Goal: Task Accomplishment & Management: Use online tool/utility

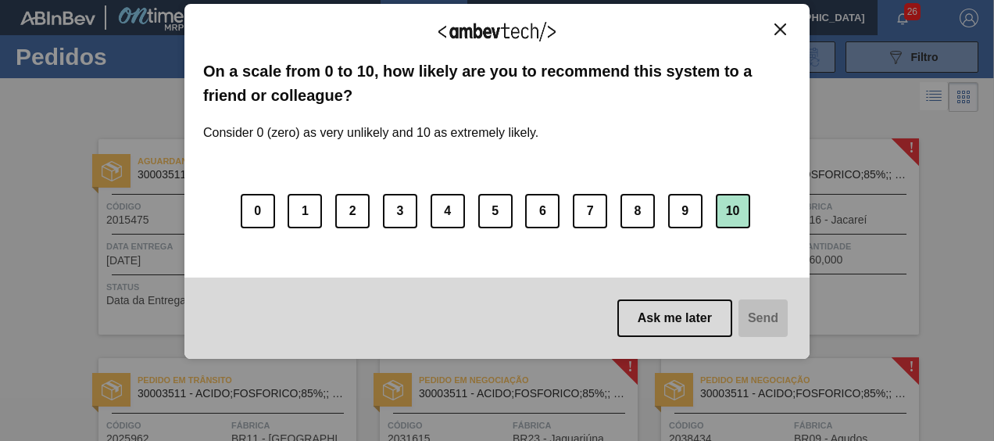
click at [735, 213] on button "10" at bounding box center [733, 211] width 34 height 34
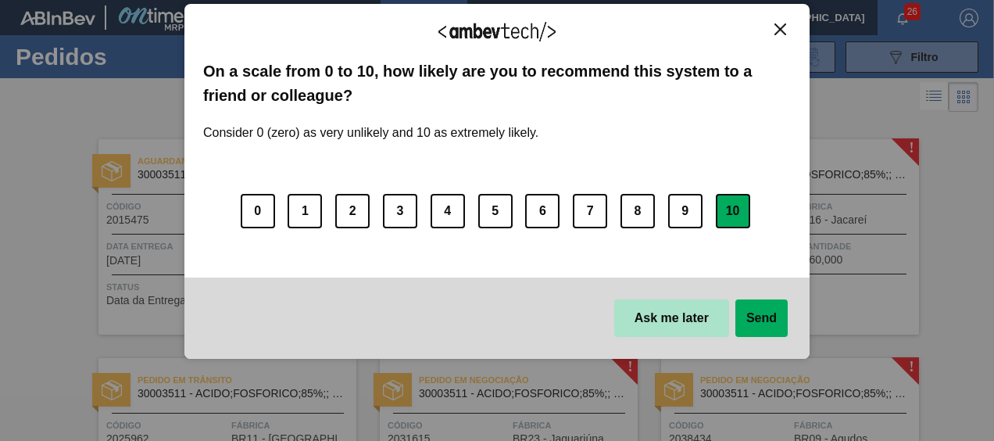
click at [674, 323] on button "Ask me later" at bounding box center [671, 318] width 115 height 38
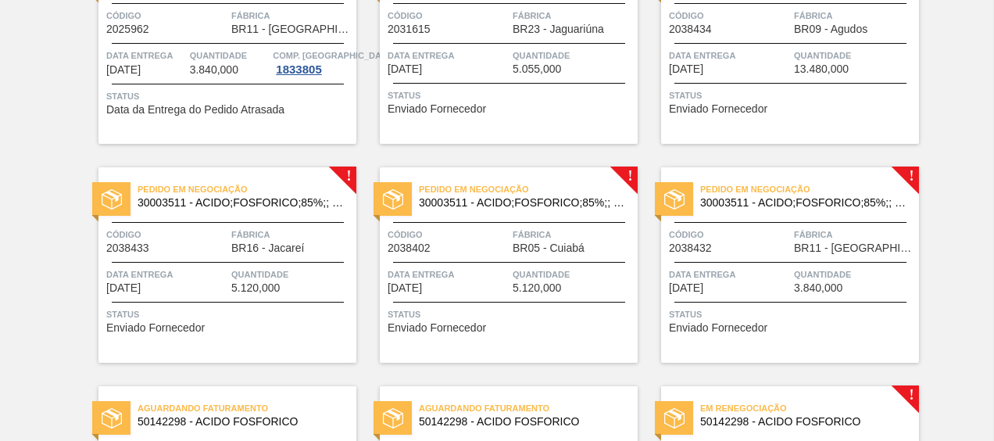
scroll to position [357, 0]
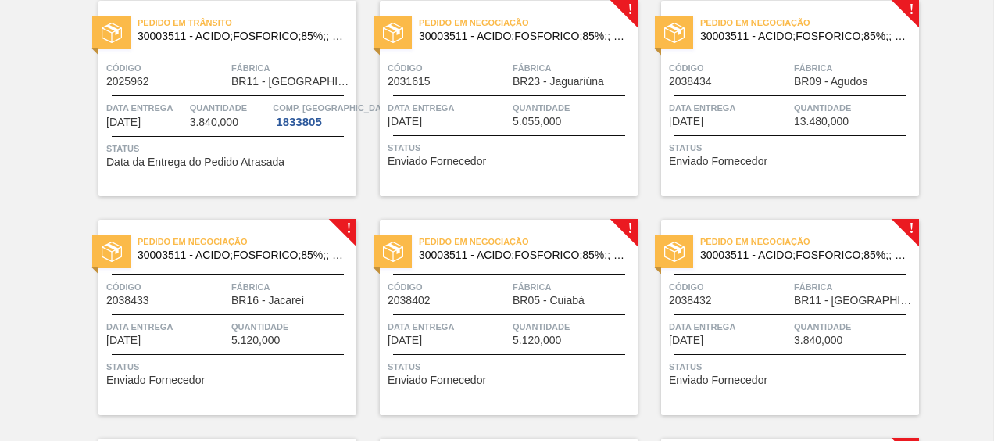
click at [806, 245] on span "Pedido em Negociação" at bounding box center [809, 242] width 219 height 16
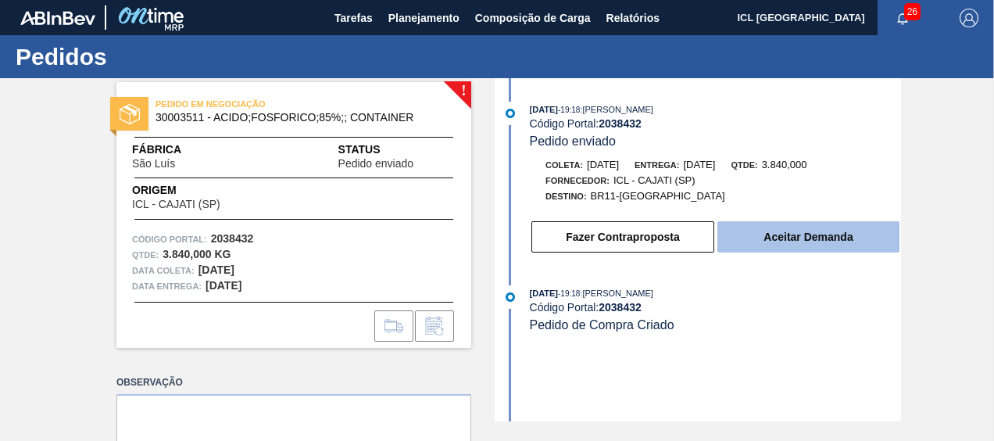
click at [761, 241] on button "Aceitar Demanda" at bounding box center [808, 236] width 182 height 31
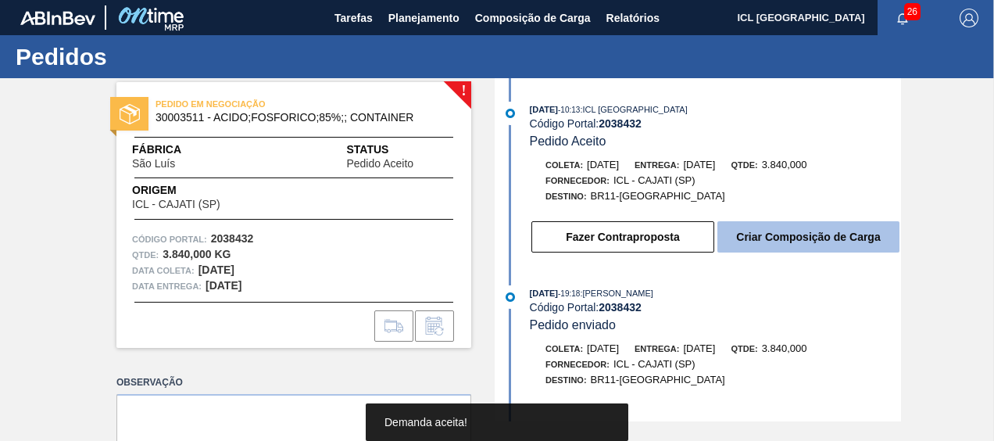
click at [770, 236] on button "Criar Composição de Carga" at bounding box center [808, 236] width 182 height 31
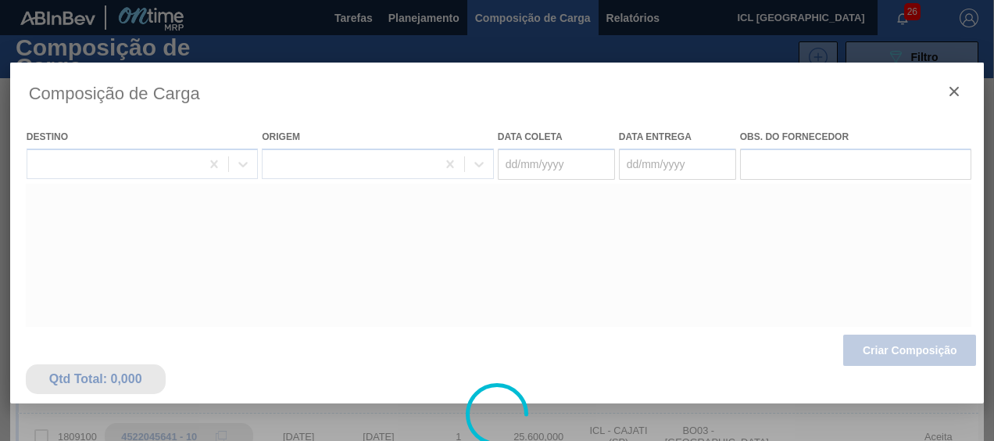
type coleta "[DATE]"
type entrega "[DATE]"
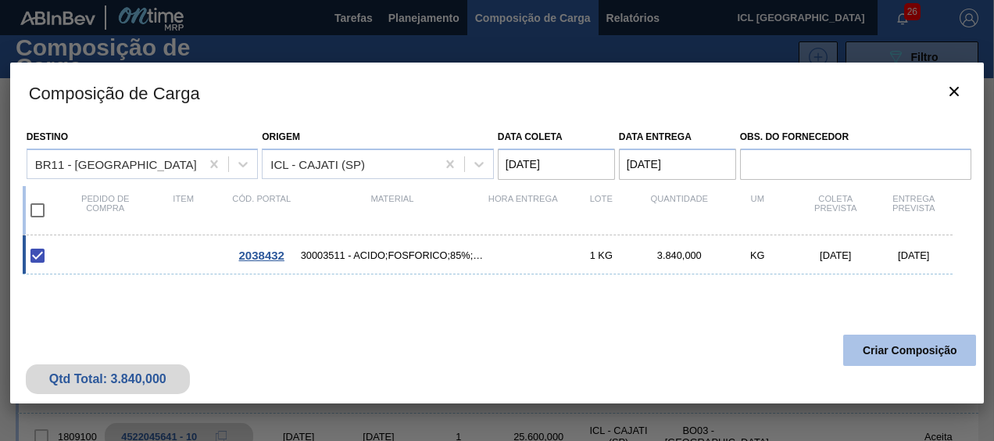
click at [900, 351] on button "Criar Composição" at bounding box center [909, 349] width 133 height 31
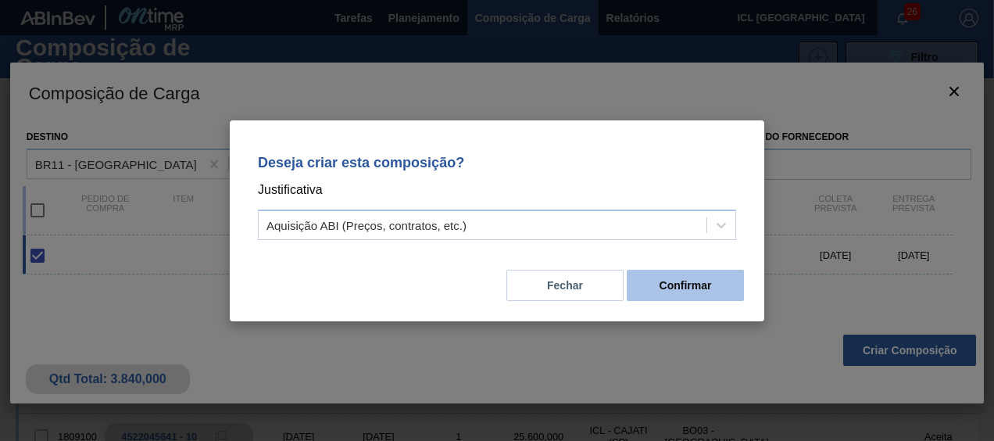
click at [717, 297] on button "Confirmar" at bounding box center [685, 285] width 117 height 31
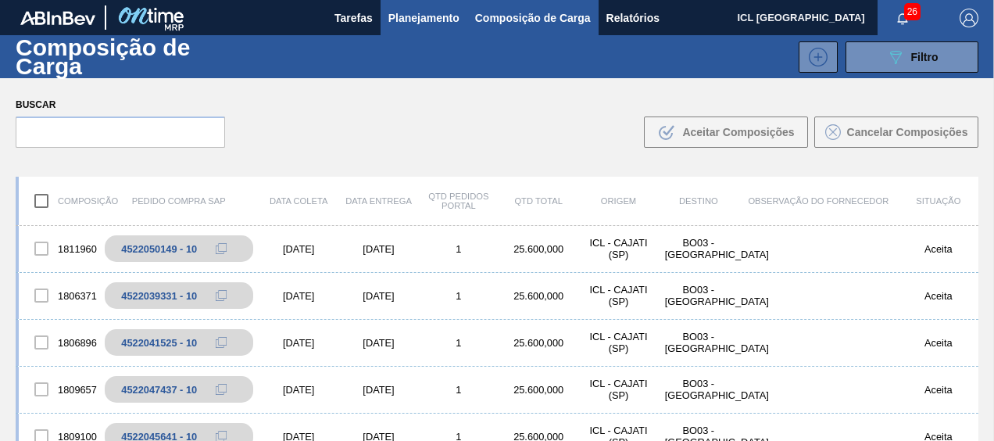
click at [434, 9] on span "Planejamento" at bounding box center [423, 18] width 71 height 19
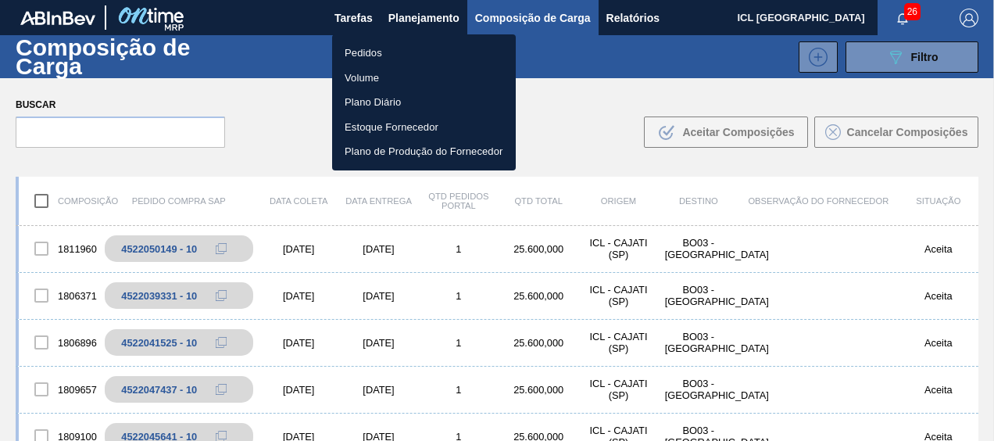
click at [400, 59] on li "Pedidos" at bounding box center [424, 53] width 184 height 25
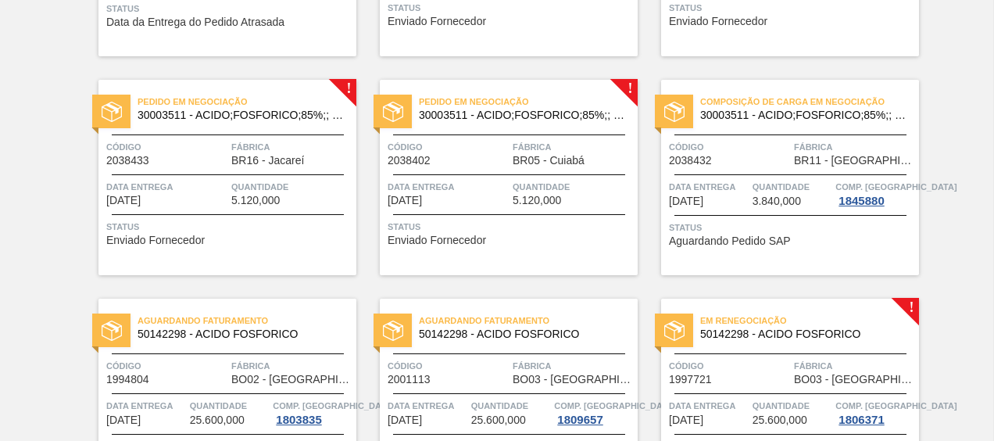
scroll to position [469, 0]
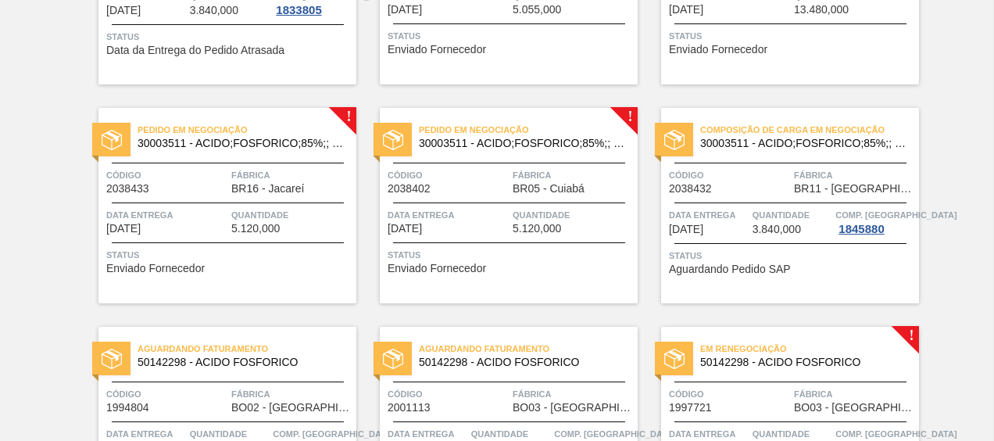
click at [479, 163] on div at bounding box center [509, 163] width 232 height 1
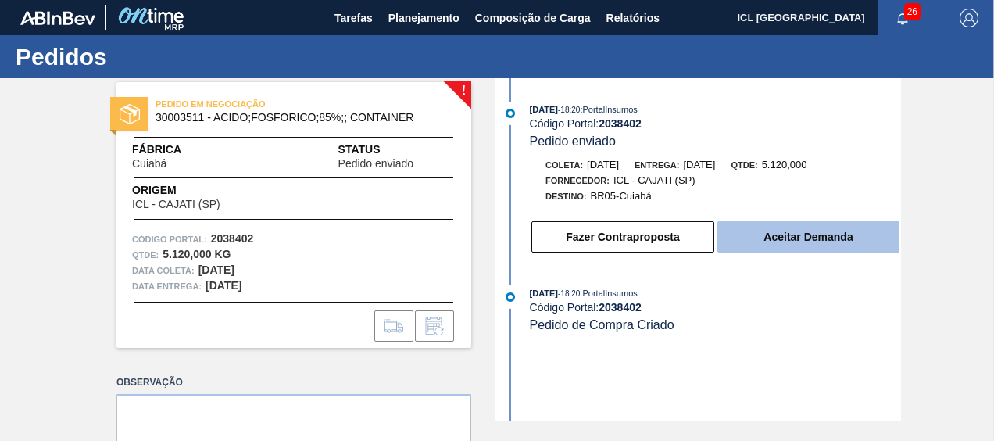
click at [776, 228] on button "Aceitar Demanda" at bounding box center [808, 236] width 182 height 31
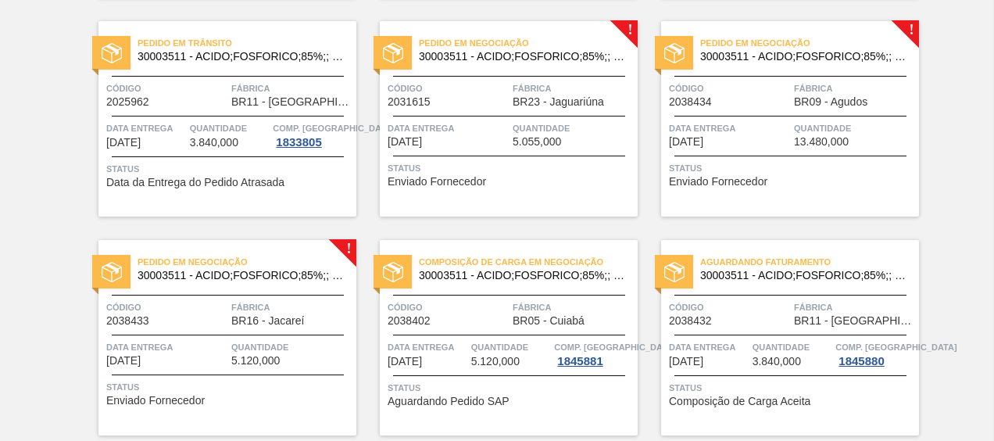
scroll to position [391, 0]
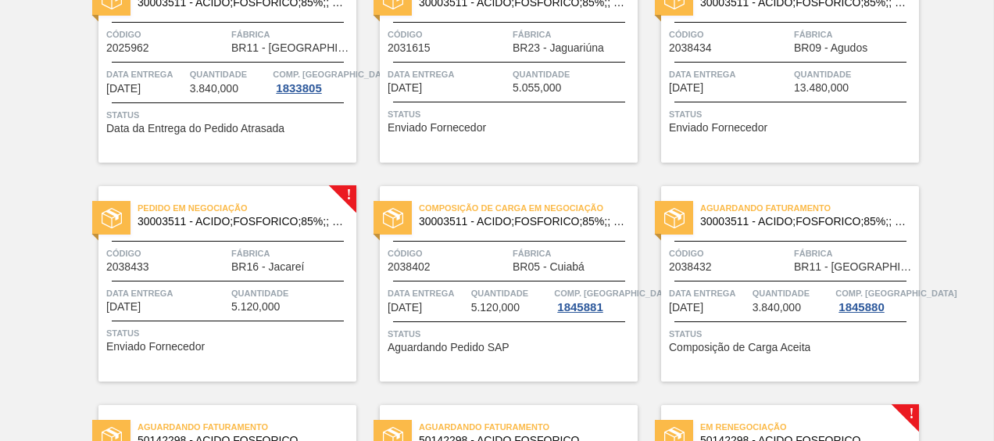
click at [282, 230] on div "Pedido em Negociação 30003511 - ACIDO;FOSFORICO;85%;; CONTAINER" at bounding box center [227, 215] width 258 height 35
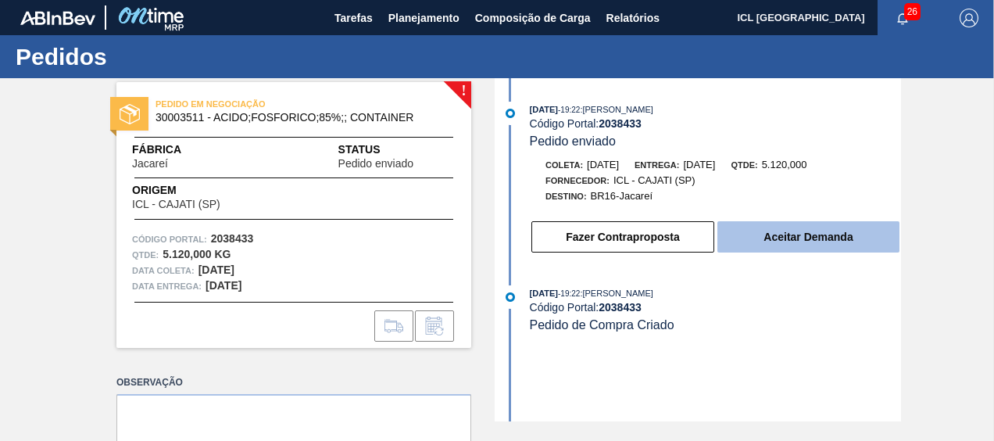
click at [789, 250] on button "Aceitar Demanda" at bounding box center [808, 236] width 182 height 31
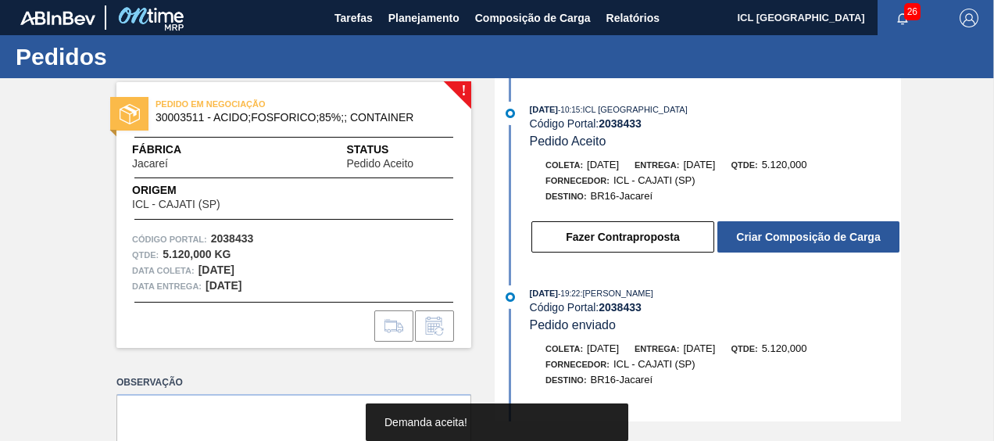
click at [772, 222] on div "Fazer Contraproposta Criar Composição de Carga" at bounding box center [715, 237] width 371 height 34
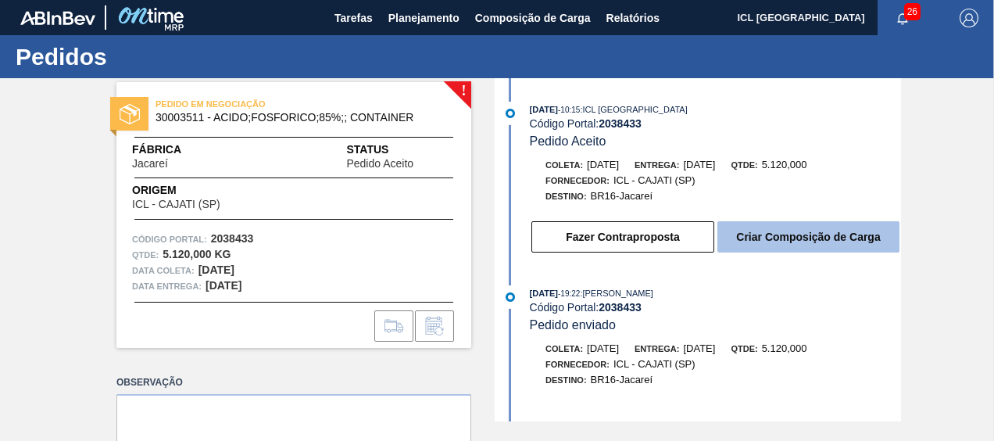
click at [767, 232] on button "Criar Composição de Carga" at bounding box center [808, 236] width 182 height 31
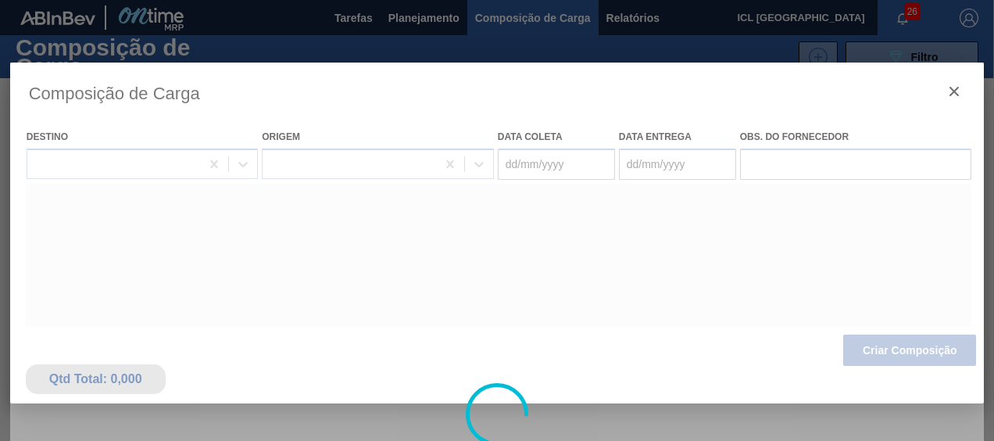
type coleta "[DATE]"
type entrega "[DATE]"
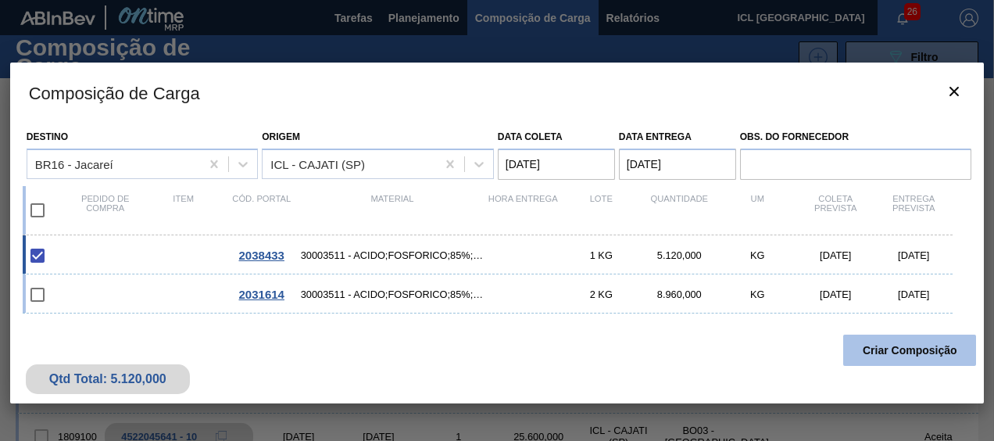
click at [885, 352] on button "Criar Composição" at bounding box center [909, 349] width 133 height 31
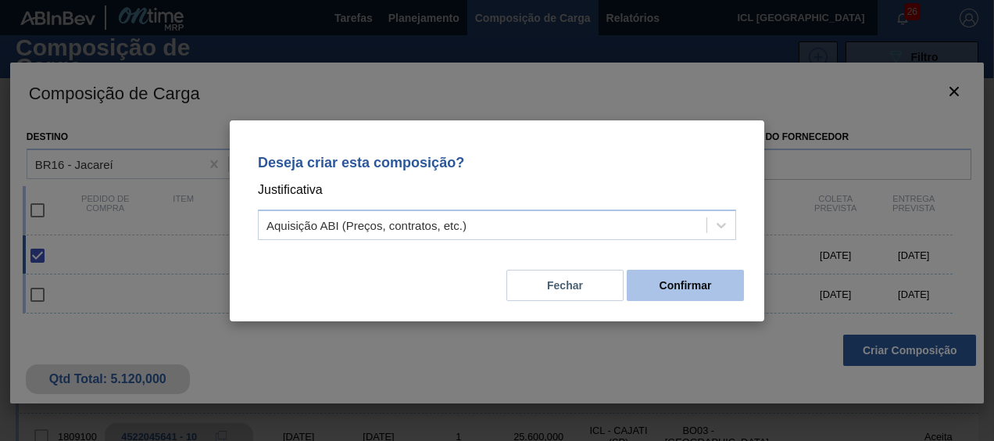
click at [704, 273] on button "Confirmar" at bounding box center [685, 285] width 117 height 31
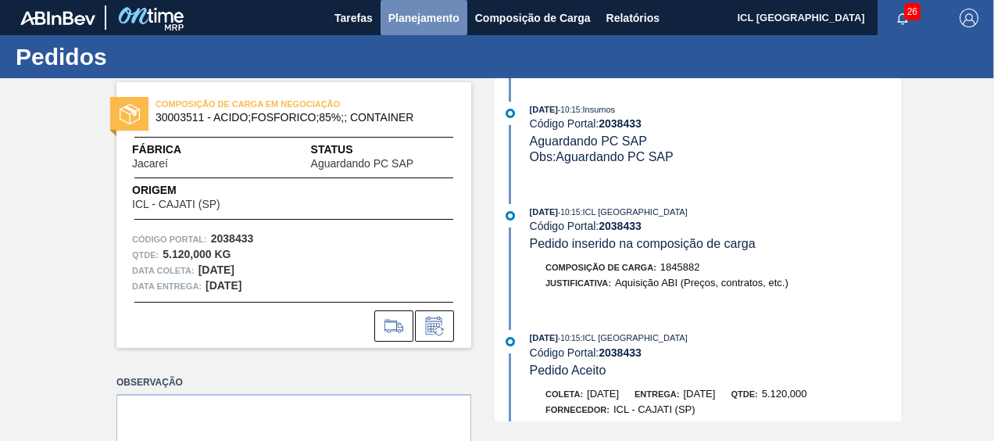
click at [405, 22] on span "Planejamento" at bounding box center [423, 18] width 71 height 19
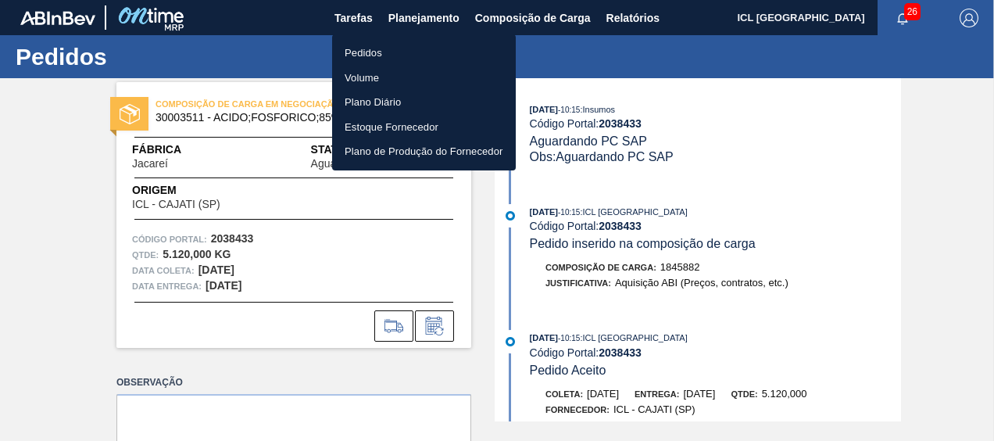
click at [422, 42] on li "Pedidos" at bounding box center [424, 53] width 184 height 25
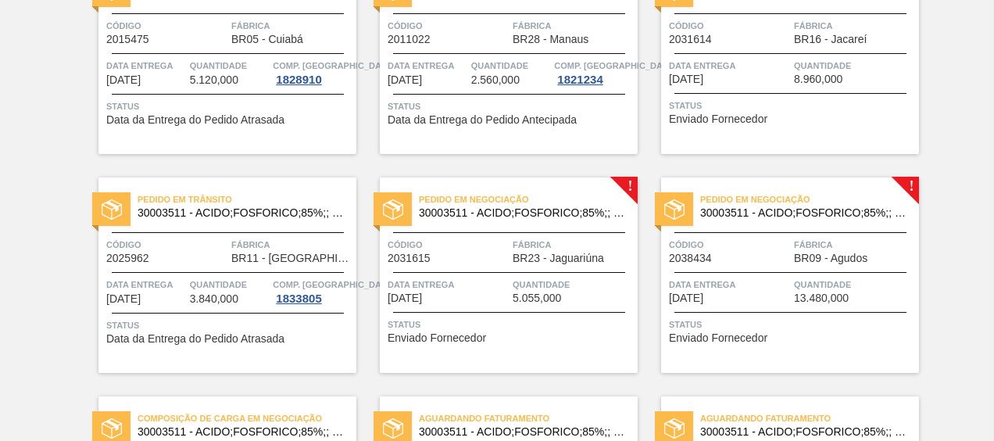
scroll to position [156, 0]
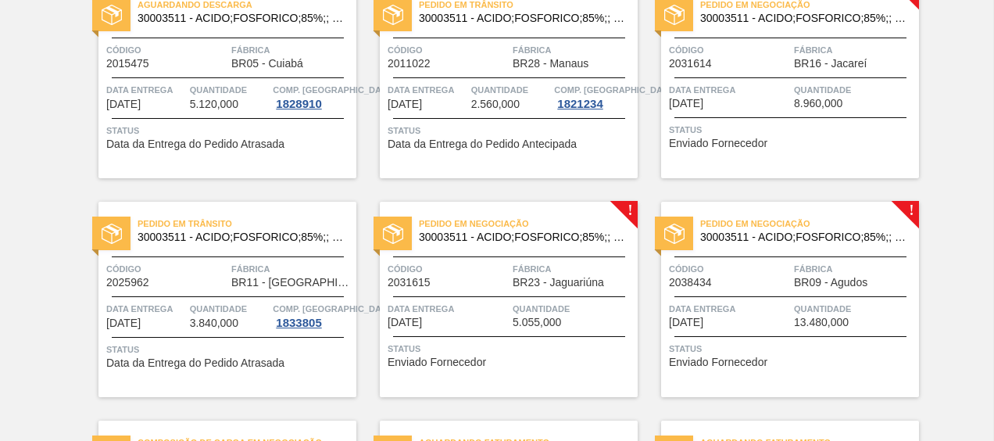
click at [762, 242] on span "30003511 - ACIDO;FOSFORICO;85%;; CONTAINER" at bounding box center [803, 237] width 206 height 12
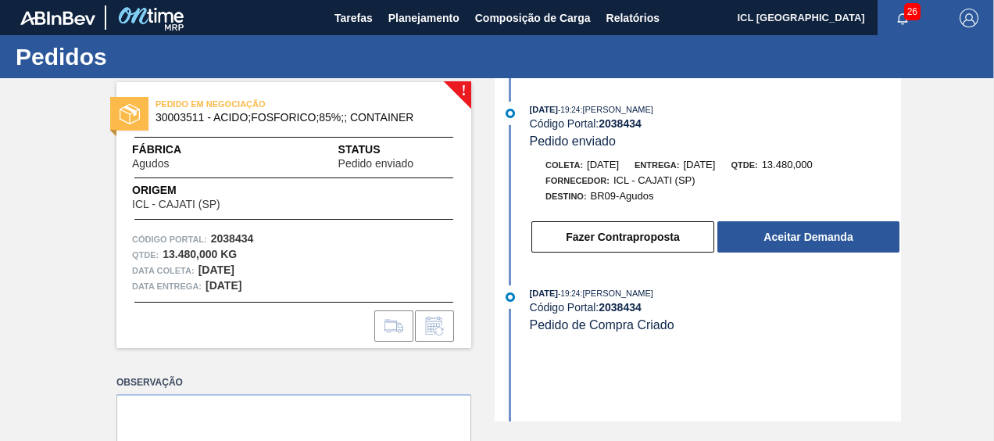
click at [908, 335] on div "! PEDIDO EM NEGOCIAÇÃO 30003511 - ACIDO;FOSFORICO;85%;; CONTAINER Fábrica Agudo…" at bounding box center [497, 249] width 994 height 343
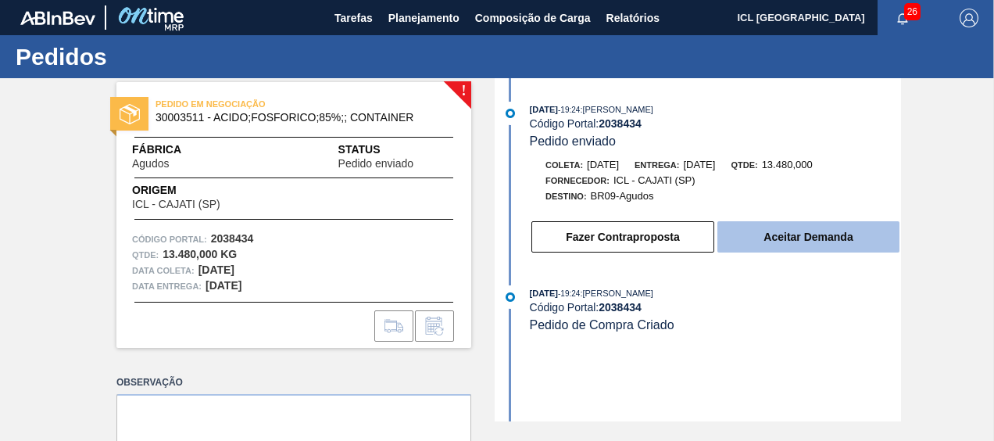
click at [830, 240] on button "Aceitar Demanda" at bounding box center [808, 236] width 182 height 31
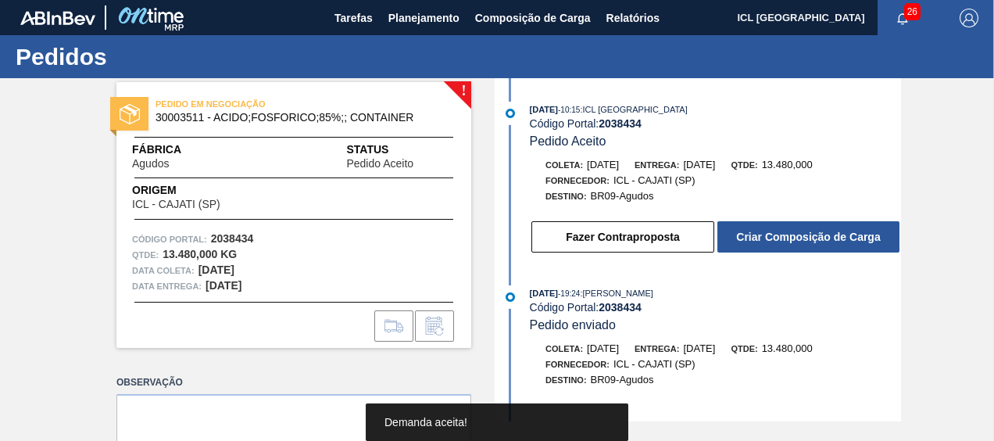
click at [781, 235] on button "Criar Composição de Carga" at bounding box center [808, 236] width 182 height 31
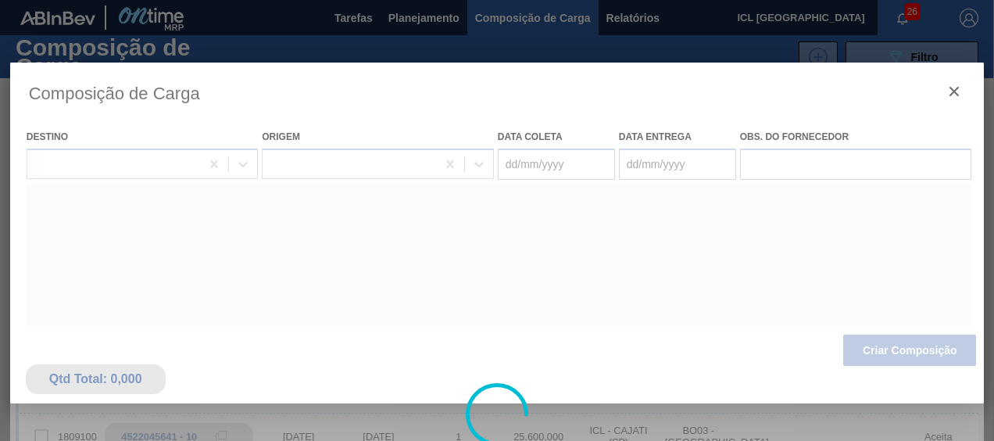
type coleta "[DATE]"
type entrega "[DATE]"
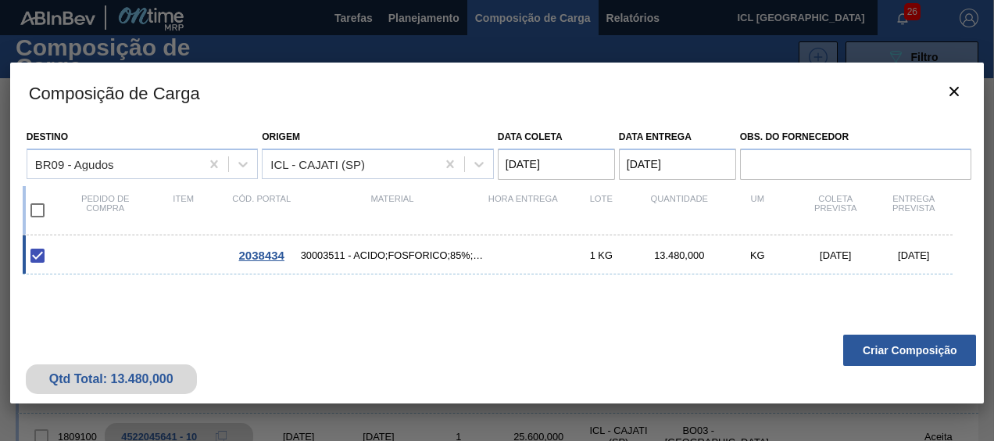
click at [896, 354] on button "Criar Composição" at bounding box center [909, 349] width 133 height 31
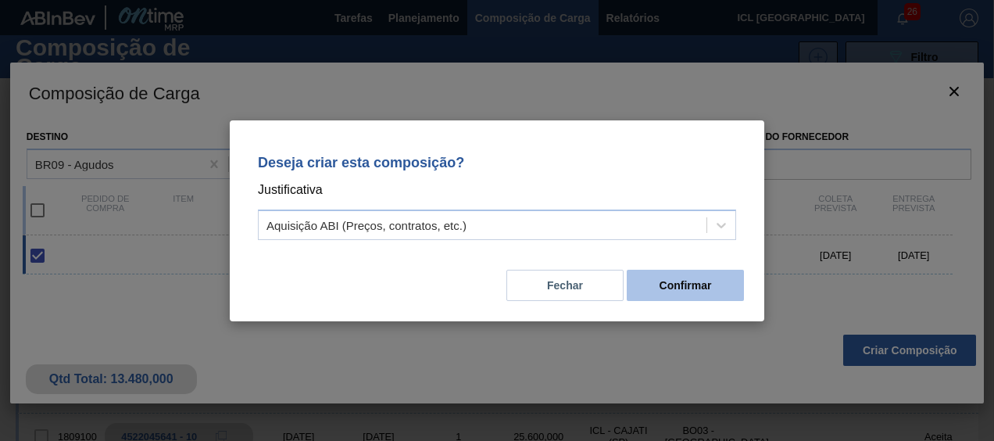
click at [694, 291] on button "Confirmar" at bounding box center [685, 285] width 117 height 31
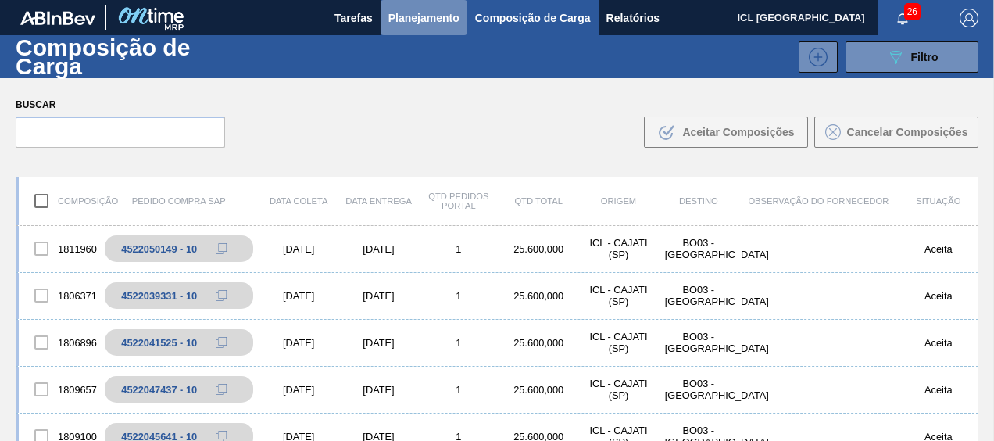
click at [438, 27] on button "Planejamento" at bounding box center [424, 17] width 87 height 35
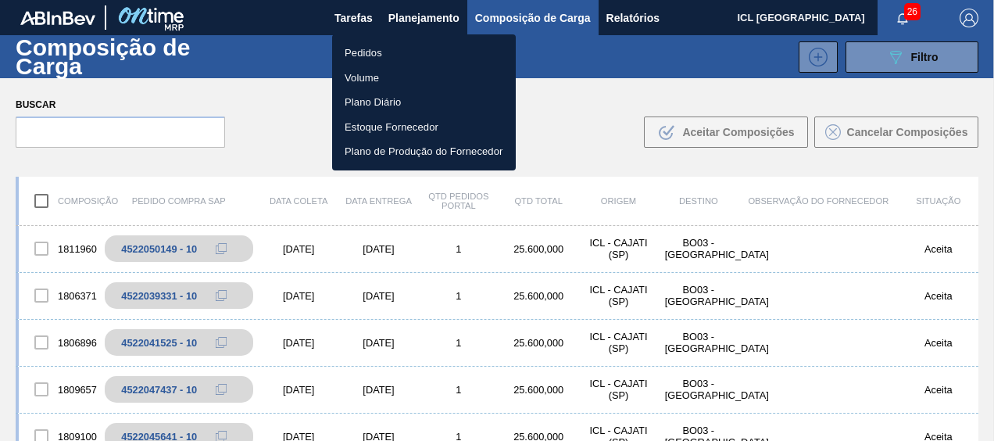
click at [393, 52] on li "Pedidos" at bounding box center [424, 53] width 184 height 25
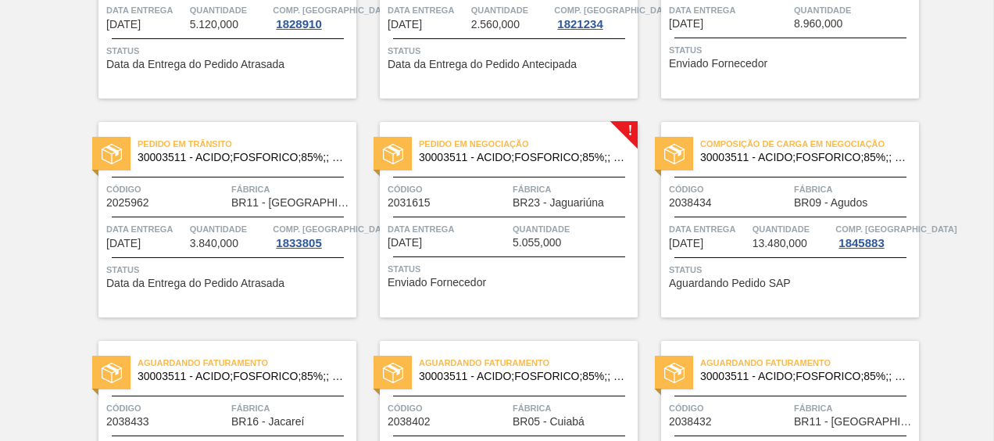
scroll to position [234, 0]
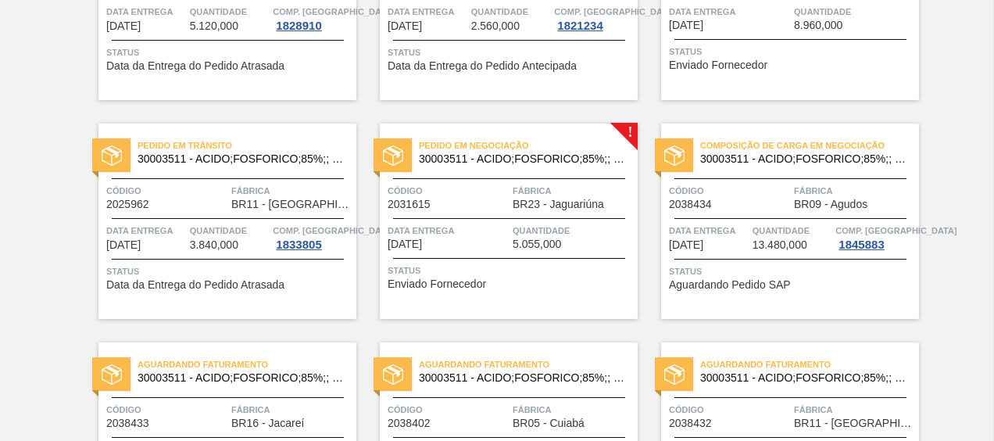
click at [513, 175] on div "Pedido em Negociação 30003511 - ACIDO;FOSFORICO;85%;; CONTAINER Código 2031615 …" at bounding box center [509, 220] width 258 height 195
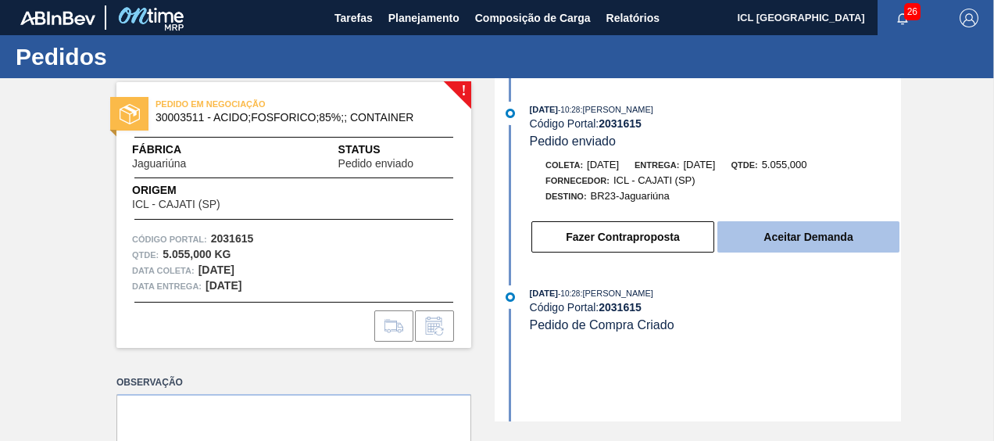
click at [745, 232] on button "Aceitar Demanda" at bounding box center [808, 236] width 182 height 31
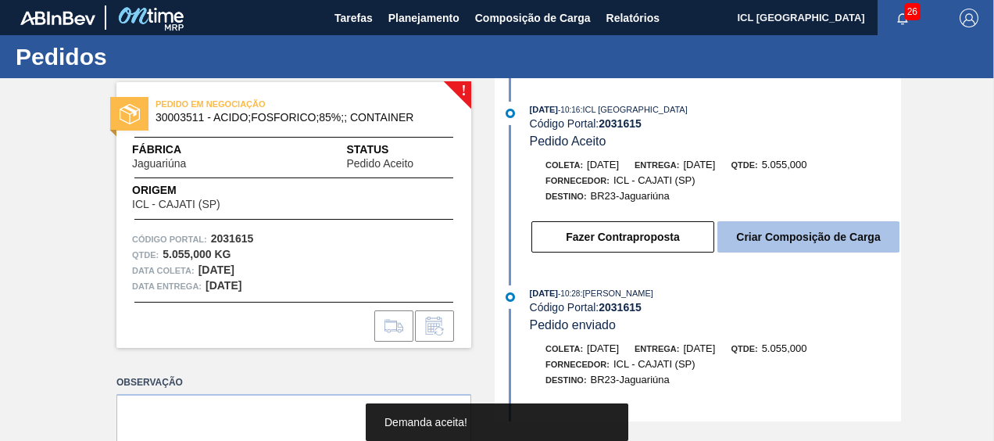
click at [770, 232] on button "Criar Composição de Carga" at bounding box center [808, 236] width 182 height 31
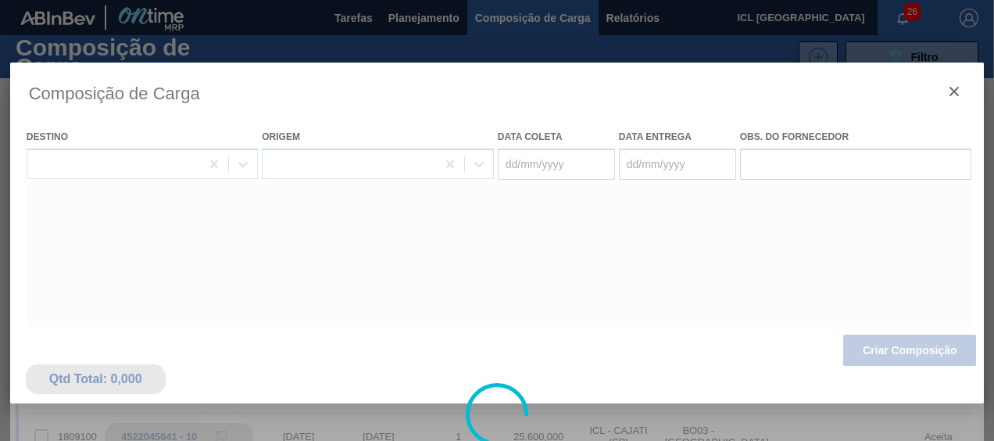
type coleta "[DATE]"
type entrega "[DATE]"
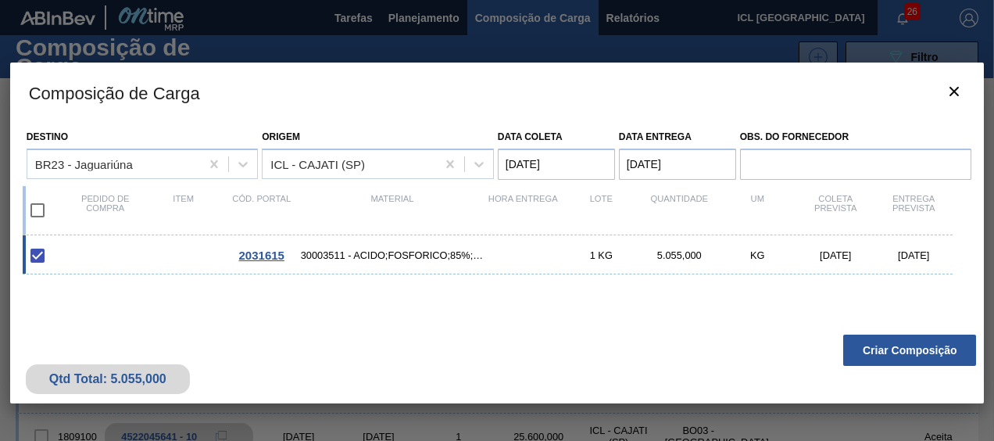
click at [869, 353] on button "Criar Composição" at bounding box center [909, 349] width 133 height 31
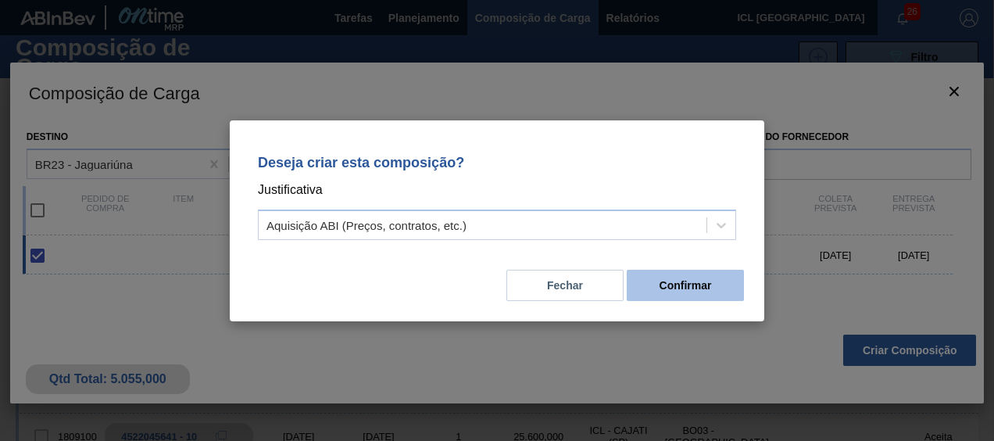
click at [680, 298] on button "Confirmar" at bounding box center [685, 285] width 117 height 31
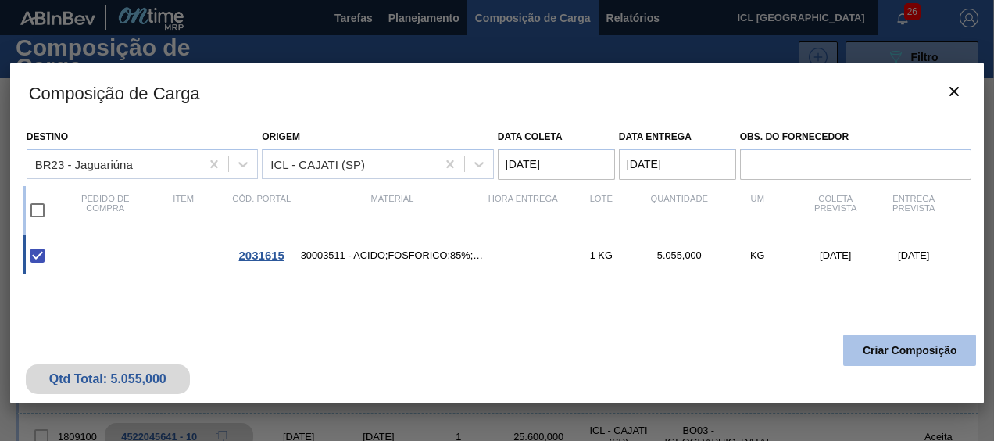
click at [862, 344] on button "Criar Composição" at bounding box center [909, 349] width 133 height 31
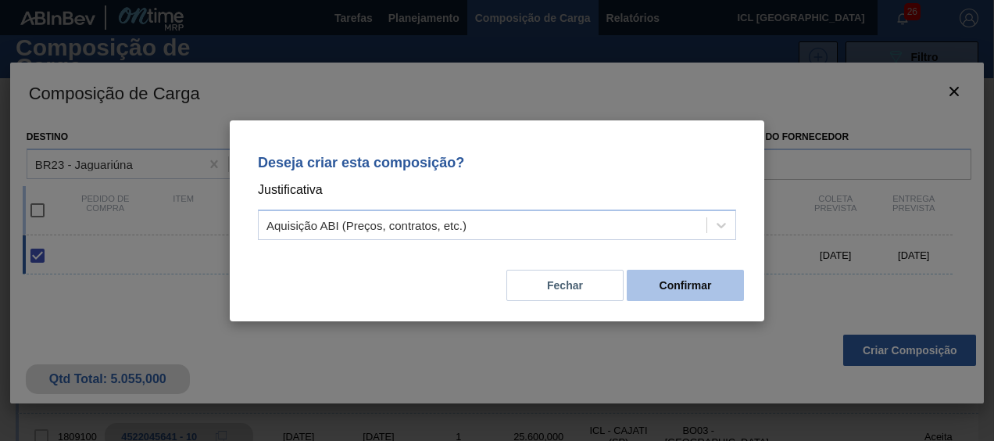
click at [686, 280] on button "Confirmar" at bounding box center [685, 285] width 117 height 31
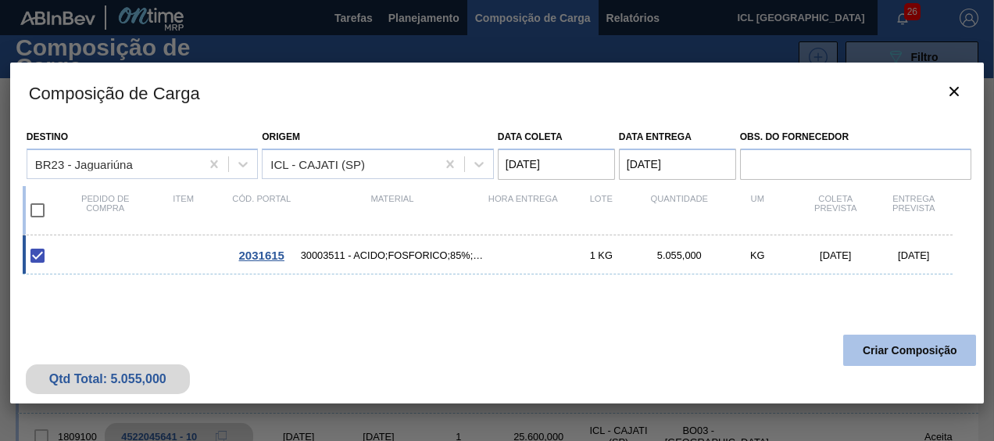
click at [931, 352] on button "Criar Composição" at bounding box center [909, 349] width 133 height 31
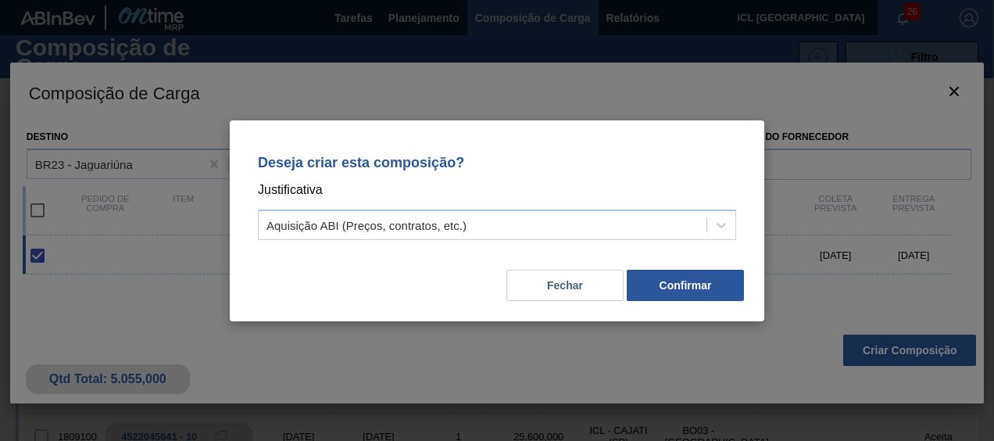
click at [665, 283] on button "Confirmar" at bounding box center [685, 285] width 117 height 31
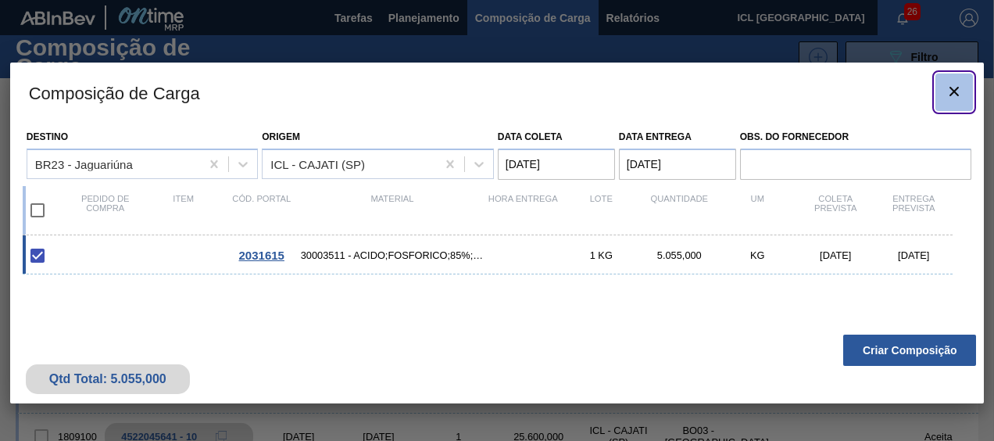
click at [955, 95] on icon "botão de ícone" at bounding box center [954, 91] width 19 height 19
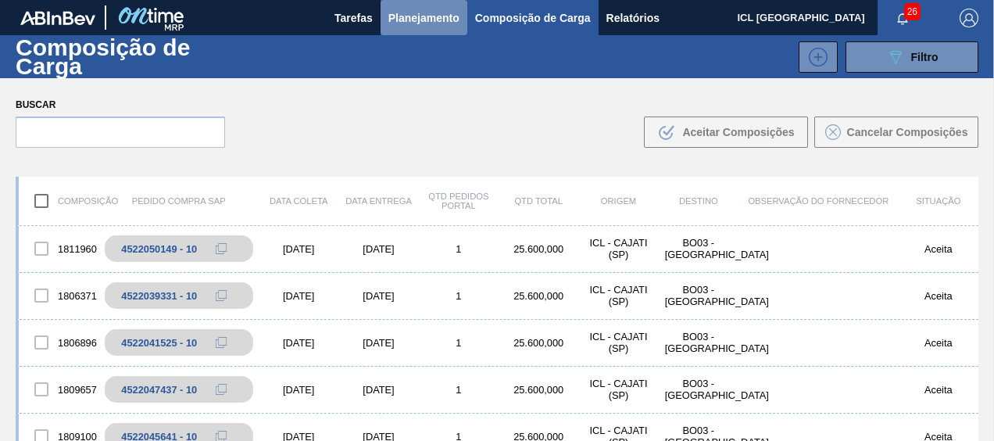
click at [441, 22] on span "Planejamento" at bounding box center [423, 18] width 71 height 19
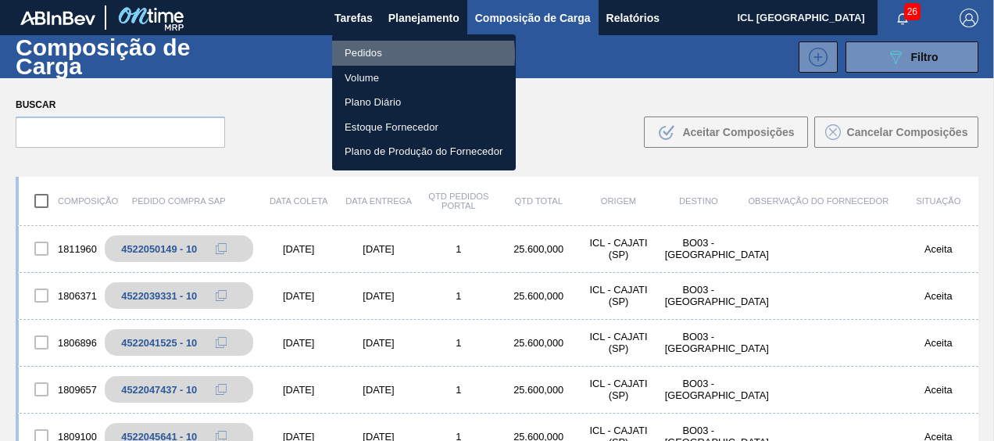
click at [392, 55] on li "Pedidos" at bounding box center [424, 53] width 184 height 25
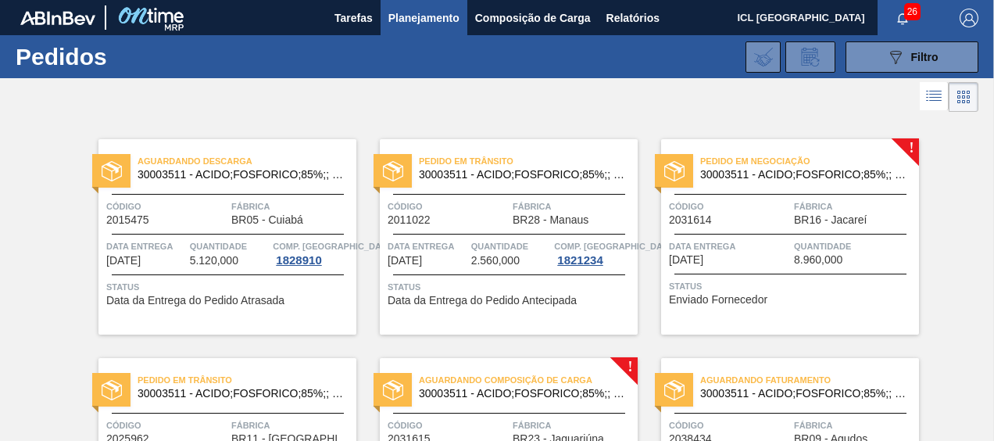
click at [764, 187] on div "Pedido em Negociação 30003511 - ACIDO;FOSFORICO;85%;; CONTAINER Código 2031614 …" at bounding box center [790, 236] width 258 height 195
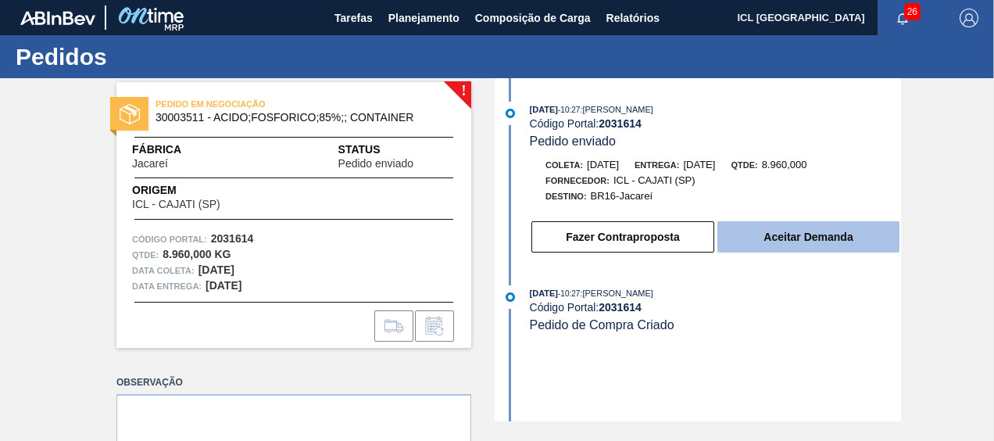
click at [765, 236] on button "Aceitar Demanda" at bounding box center [808, 236] width 182 height 31
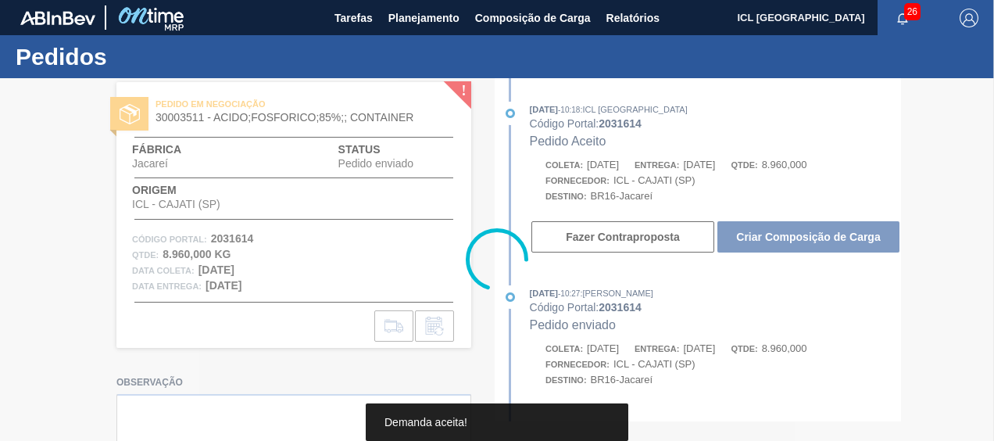
click at [763, 236] on div at bounding box center [497, 259] width 994 height 363
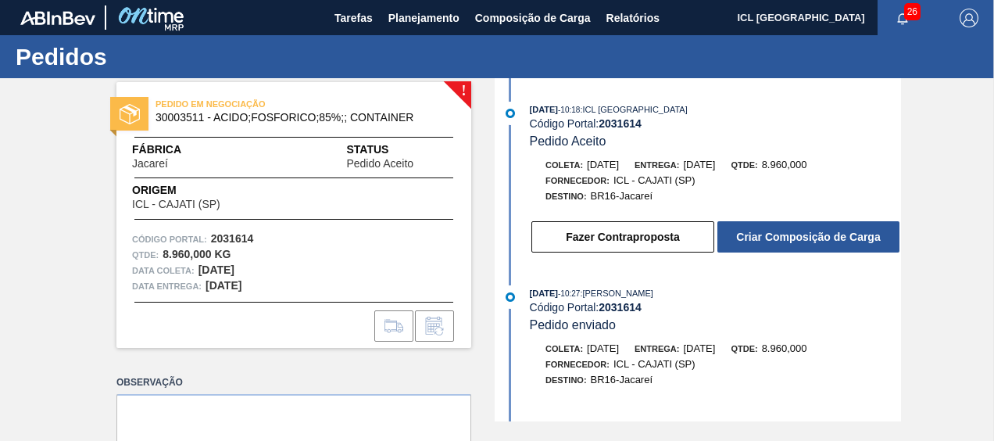
click at [763, 236] on button "Criar Composição de Carga" at bounding box center [808, 236] width 182 height 31
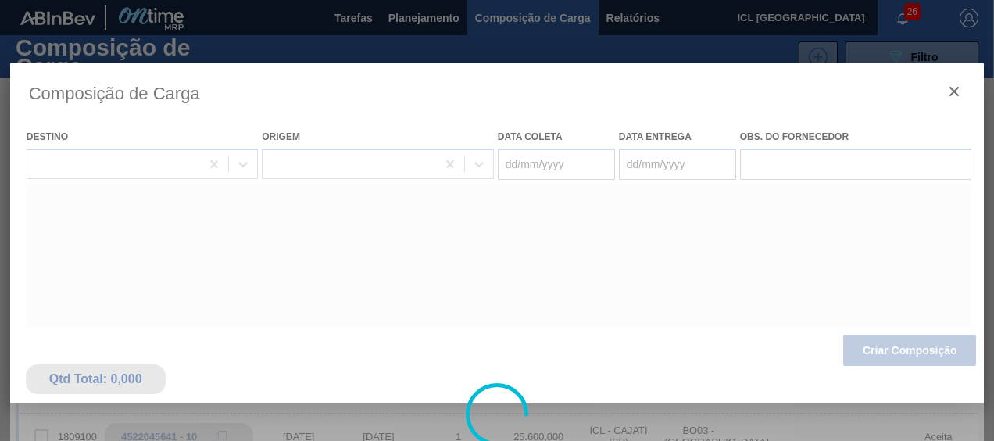
type coleta "[DATE]"
type entrega "[DATE]"
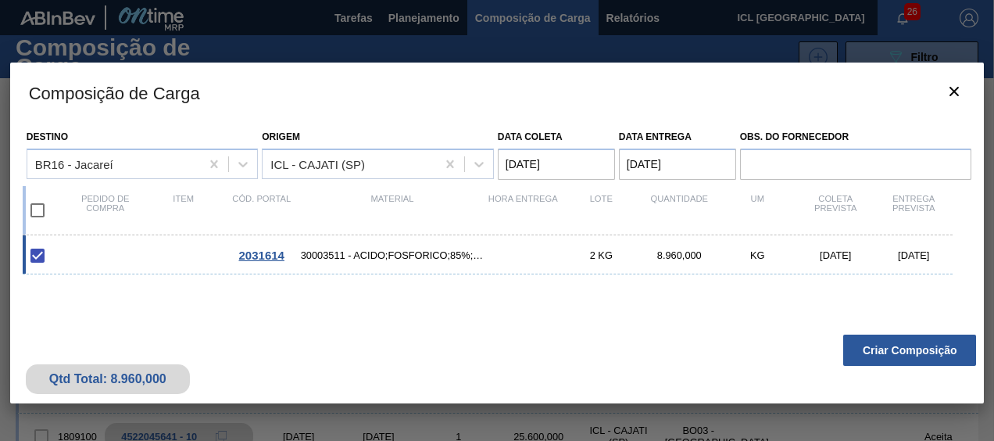
click at [897, 345] on button "Criar Composição" at bounding box center [909, 349] width 133 height 31
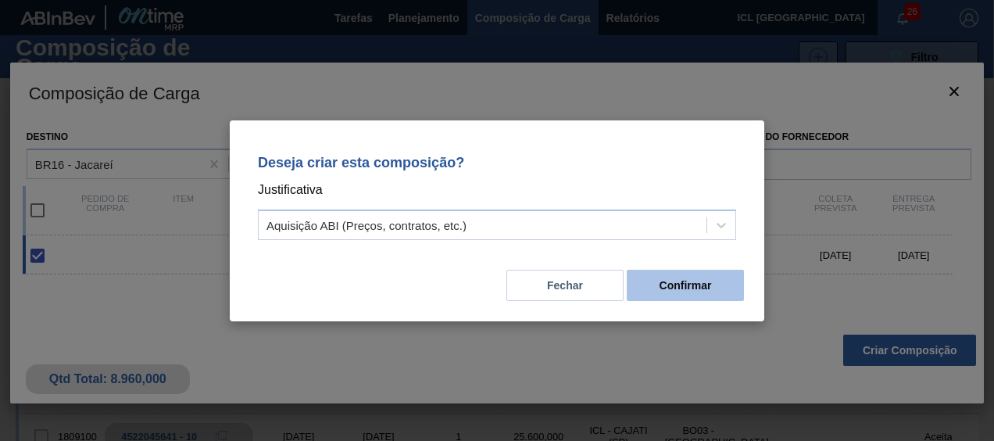
click at [709, 281] on button "Confirmar" at bounding box center [685, 285] width 117 height 31
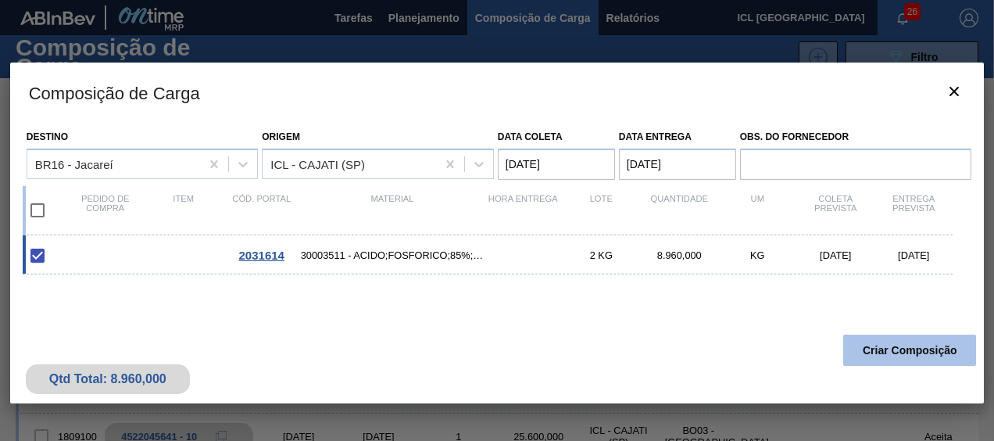
click at [851, 345] on button "Criar Composição" at bounding box center [909, 349] width 133 height 31
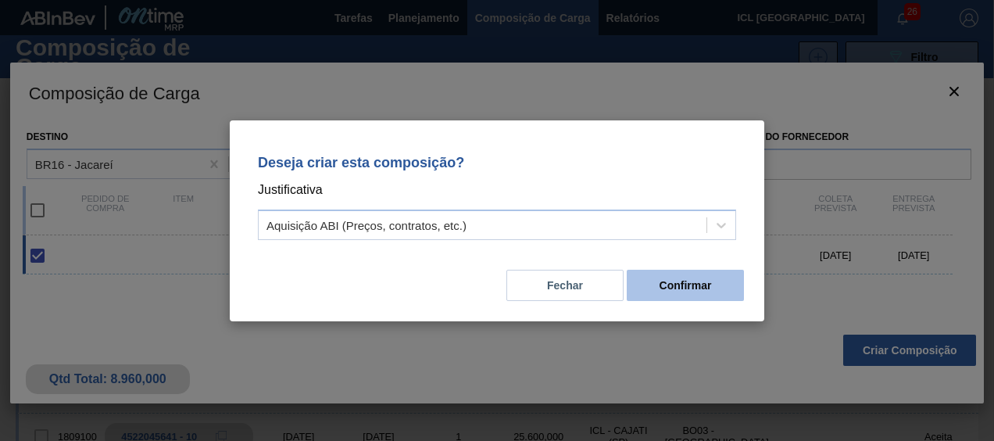
click at [678, 286] on button "Confirmar" at bounding box center [685, 285] width 117 height 31
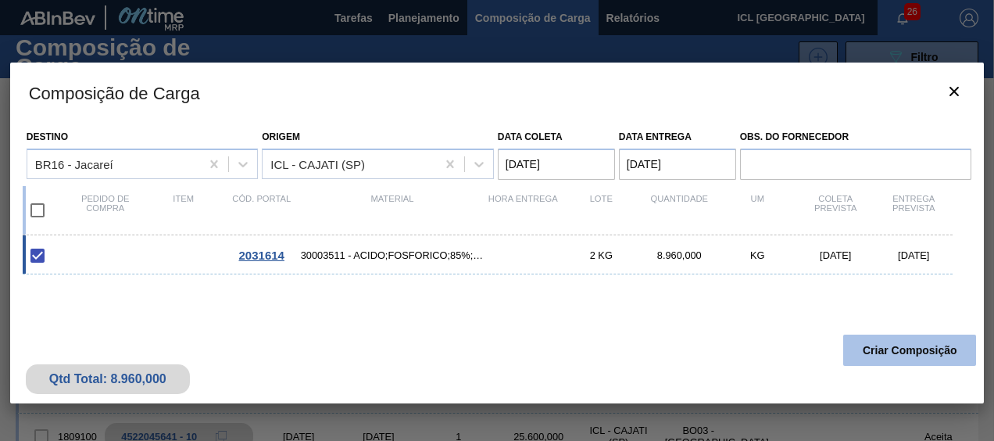
click at [847, 349] on button "Criar Composição" at bounding box center [909, 349] width 133 height 31
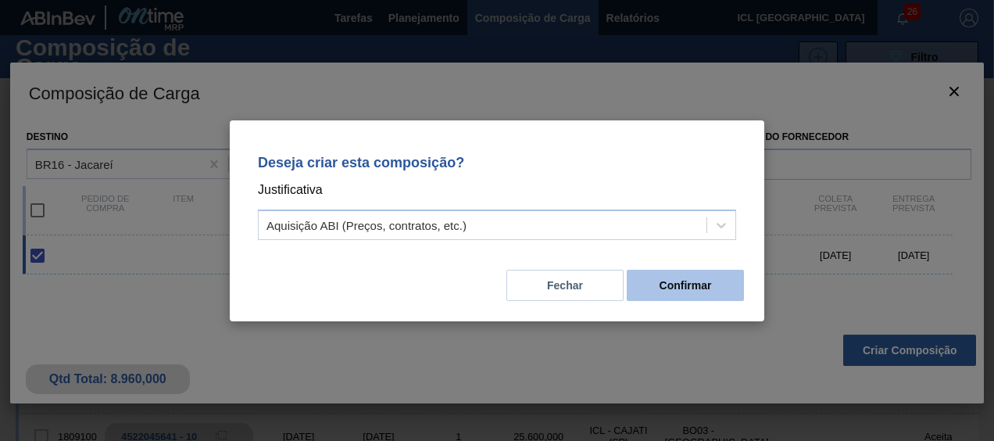
click at [678, 273] on button "Confirmar" at bounding box center [685, 285] width 117 height 31
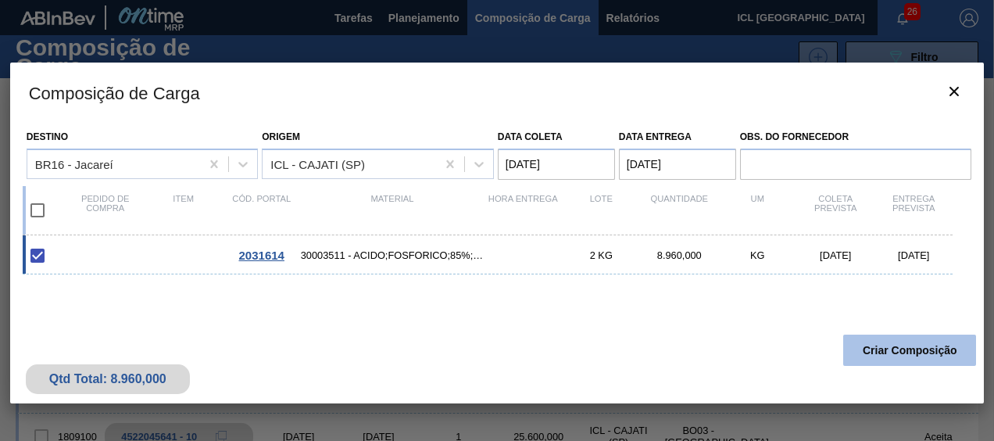
click at [870, 349] on button "Criar Composição" at bounding box center [909, 349] width 133 height 31
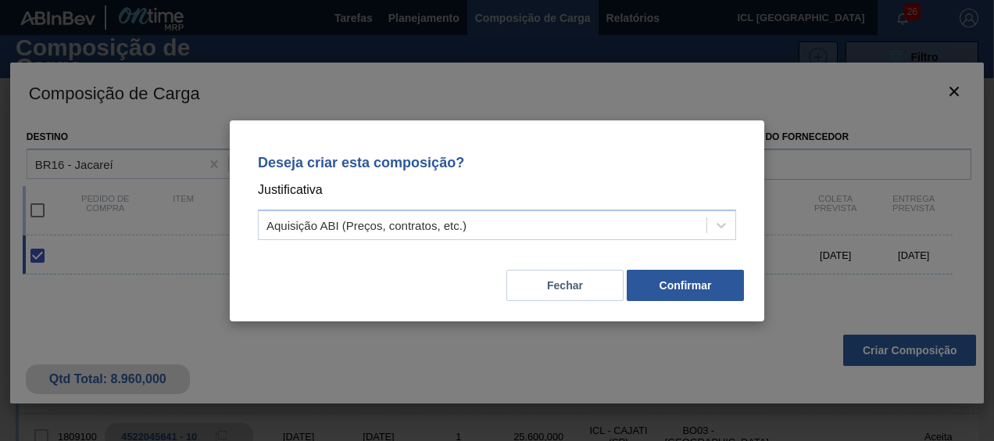
click at [703, 285] on button "Confirmar" at bounding box center [685, 285] width 117 height 31
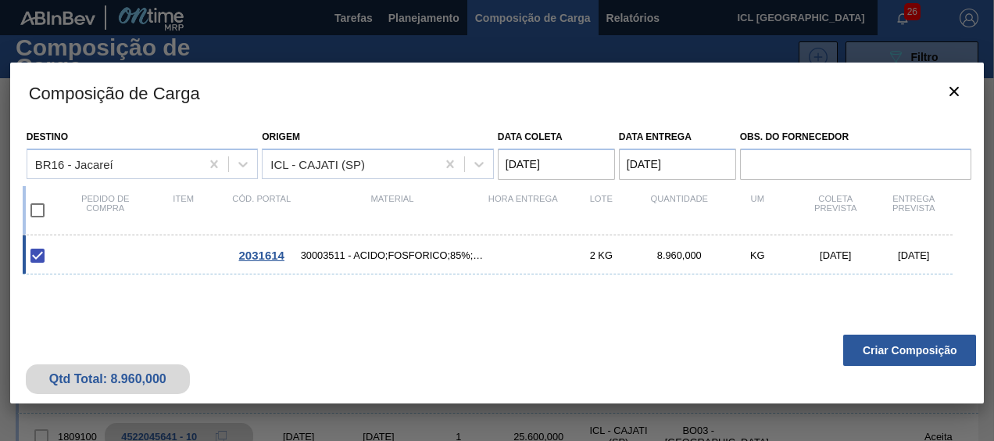
click at [855, 328] on div "Qtd Total: 8.960,000 Criar Composição" at bounding box center [497, 365] width 974 height 77
click at [877, 347] on button "Criar Composição" at bounding box center [909, 349] width 133 height 31
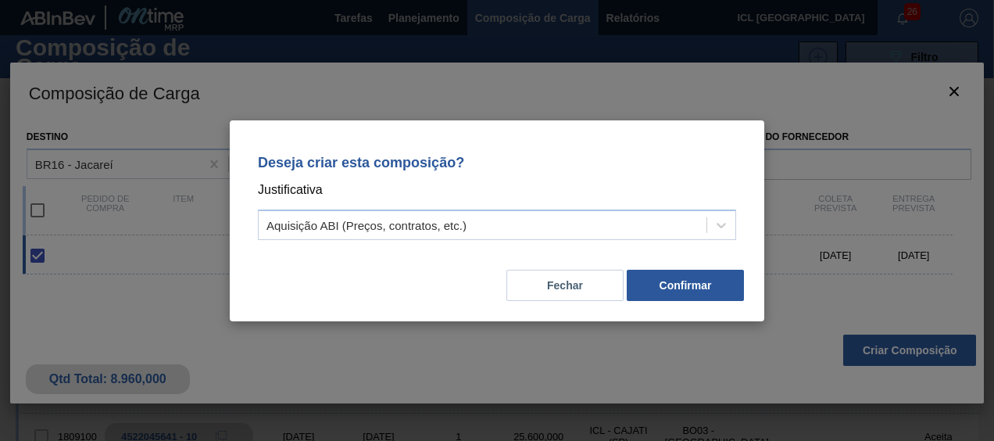
click at [740, 268] on div "Fechar Confirmar" at bounding box center [496, 275] width 497 height 53
click at [735, 273] on button "Confirmar" at bounding box center [685, 285] width 117 height 31
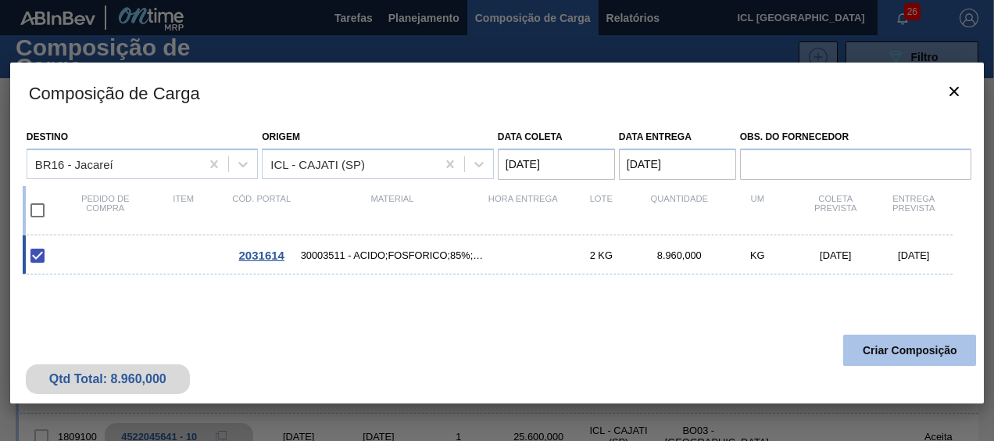
click at [884, 349] on button "Criar Composição" at bounding box center [909, 349] width 133 height 31
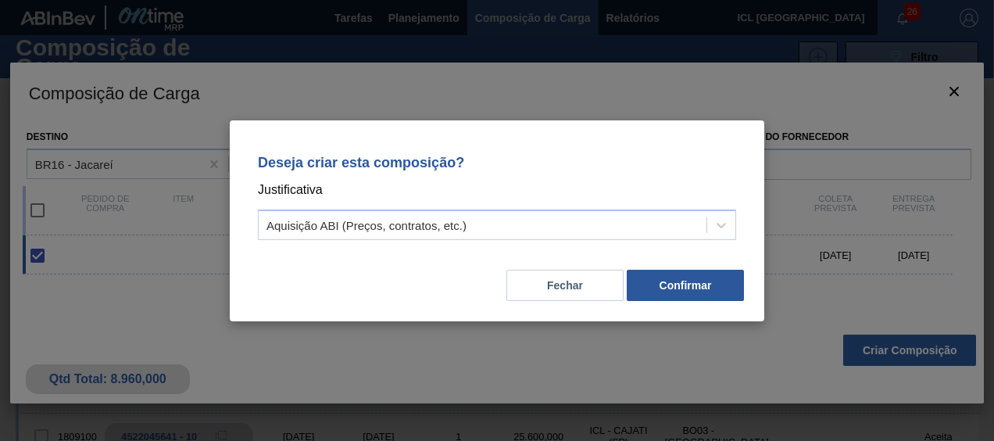
click at [699, 255] on div "Fechar Confirmar" at bounding box center [496, 275] width 497 height 53
click at [712, 272] on button "Confirmar" at bounding box center [685, 285] width 117 height 31
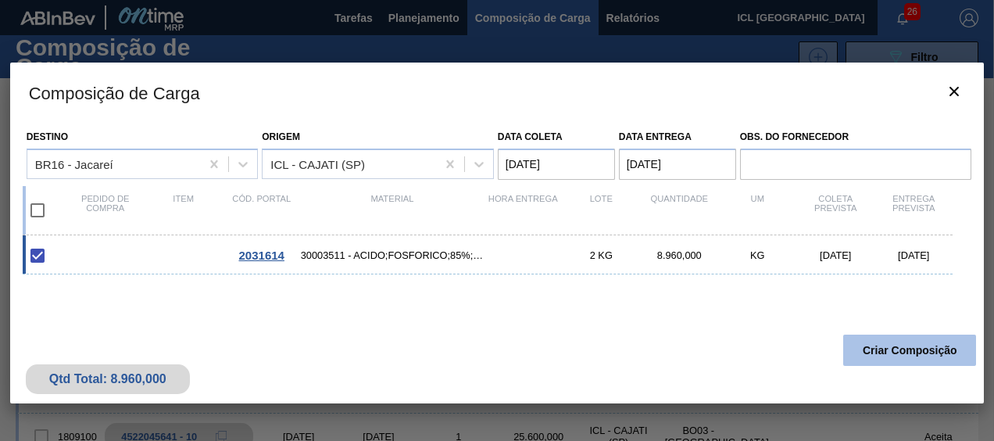
click at [877, 344] on button "Criar Composição" at bounding box center [909, 349] width 133 height 31
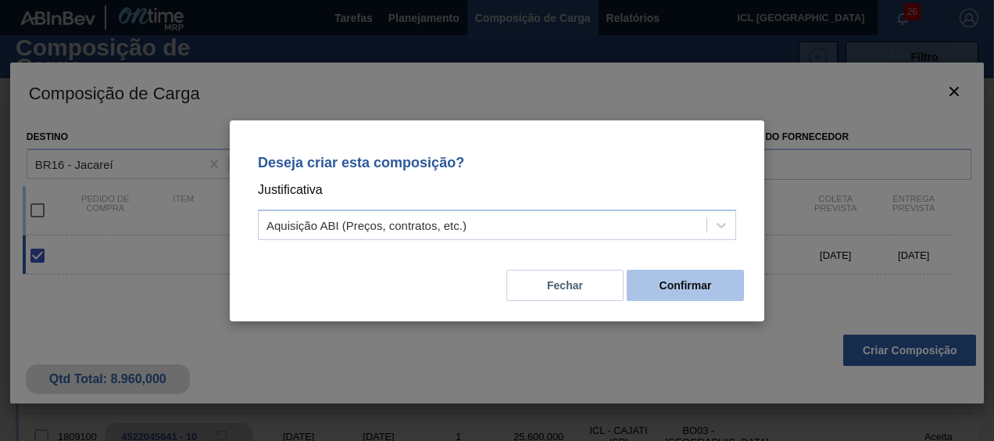
click at [713, 280] on button "Confirmar" at bounding box center [685, 285] width 117 height 31
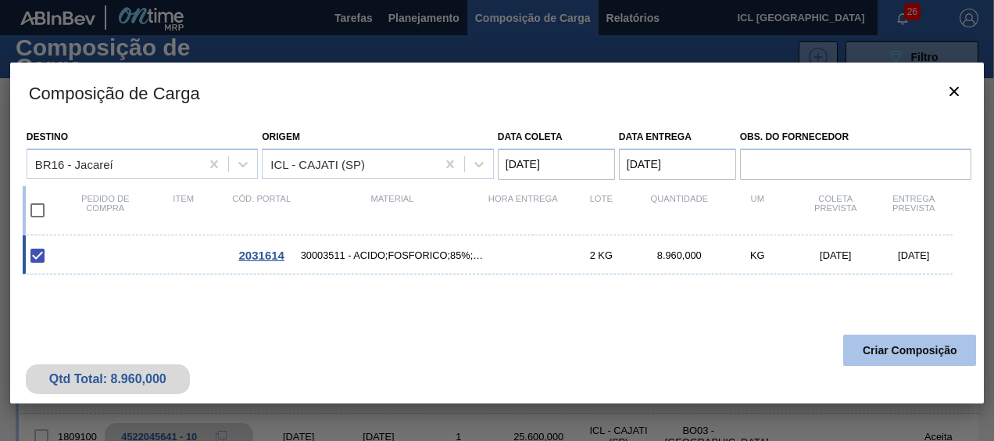
click at [917, 356] on button "Criar Composição" at bounding box center [909, 349] width 133 height 31
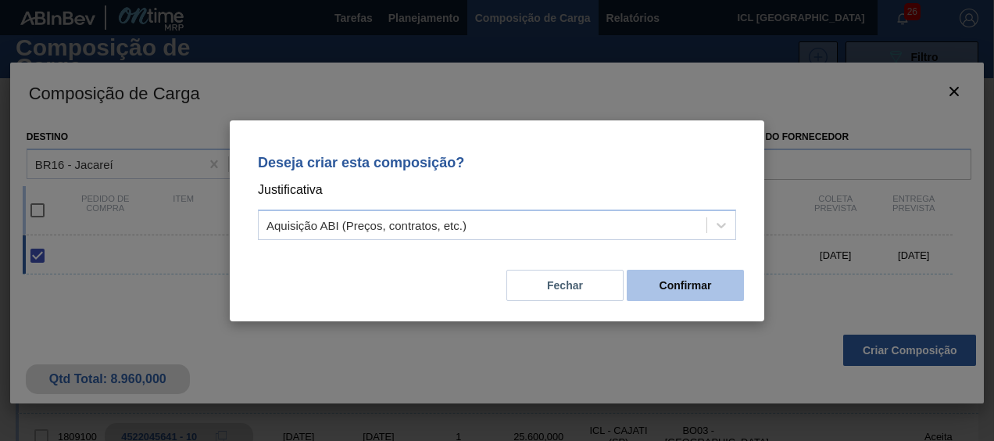
click at [726, 281] on button "Confirmar" at bounding box center [685, 285] width 117 height 31
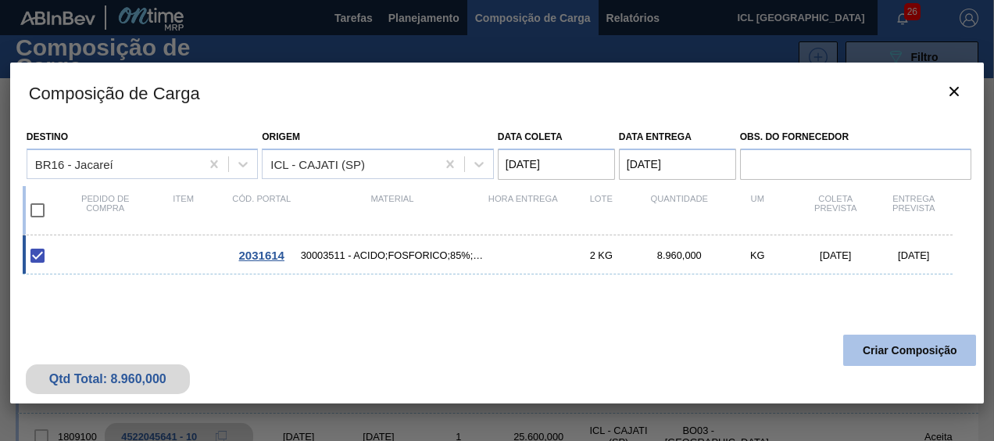
click at [896, 345] on button "Criar Composição" at bounding box center [909, 349] width 133 height 31
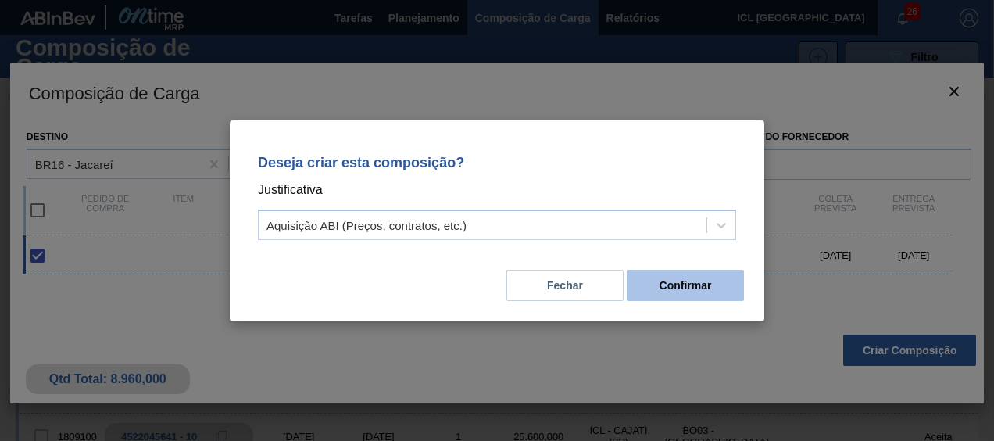
click at [727, 272] on button "Confirmar" at bounding box center [685, 285] width 117 height 31
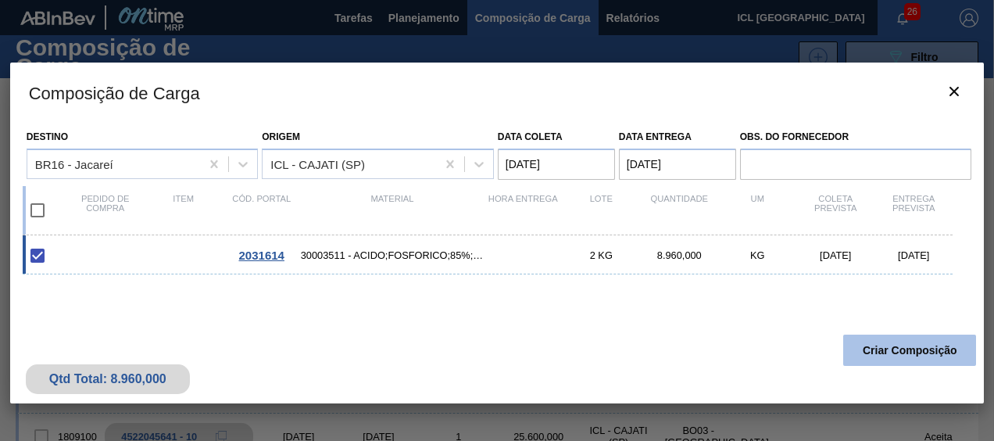
click at [860, 352] on button "Criar Composição" at bounding box center [909, 349] width 133 height 31
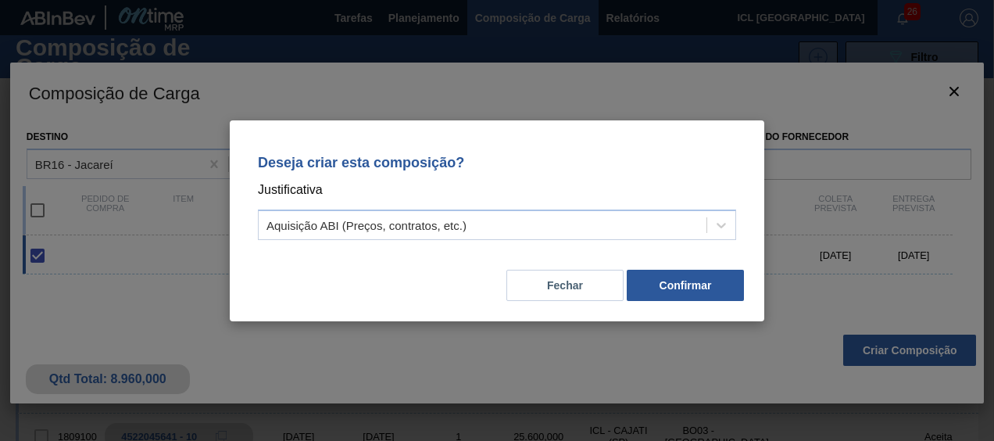
click at [656, 266] on div "Fechar Confirmar" at bounding box center [496, 275] width 497 height 53
click at [663, 274] on button "Confirmar" at bounding box center [685, 285] width 117 height 31
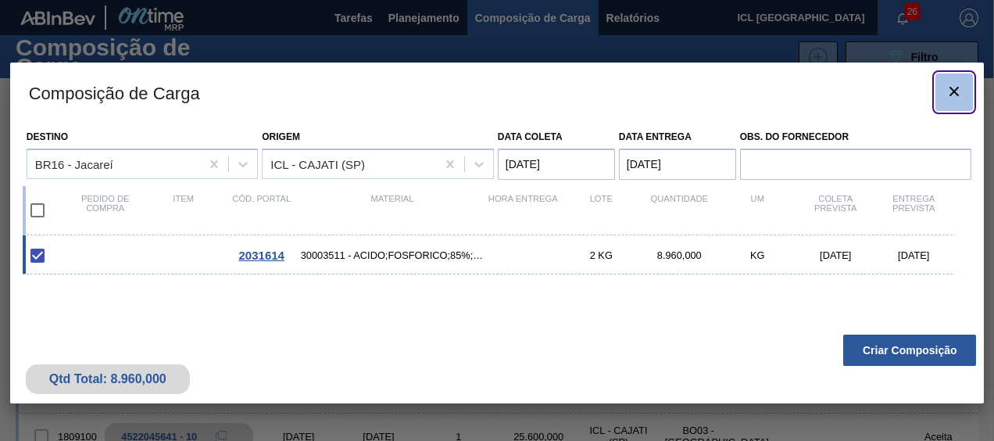
click at [956, 91] on icon "botão de ícone" at bounding box center [954, 91] width 19 height 19
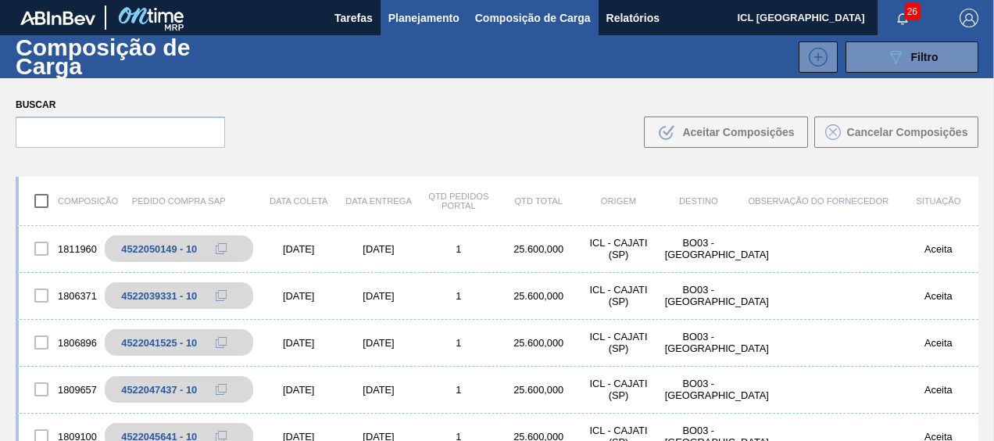
click at [449, 18] on span "Planejamento" at bounding box center [423, 18] width 71 height 19
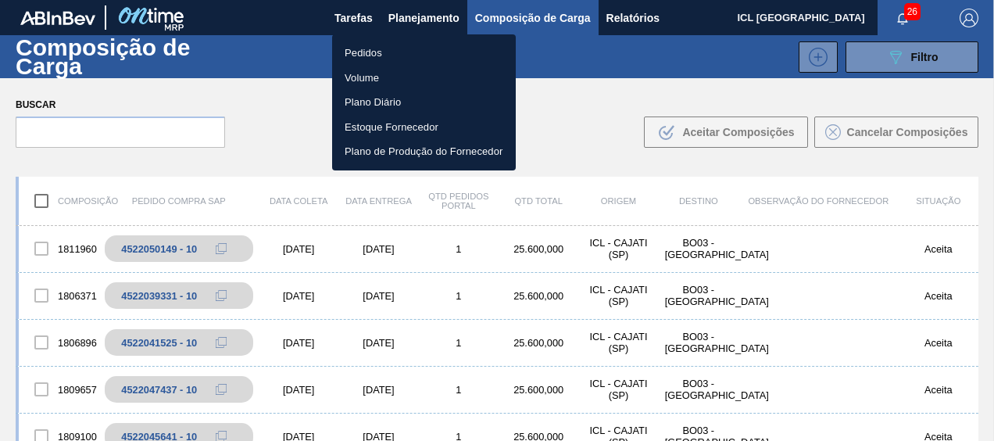
click at [414, 51] on li "Pedidos" at bounding box center [424, 53] width 184 height 25
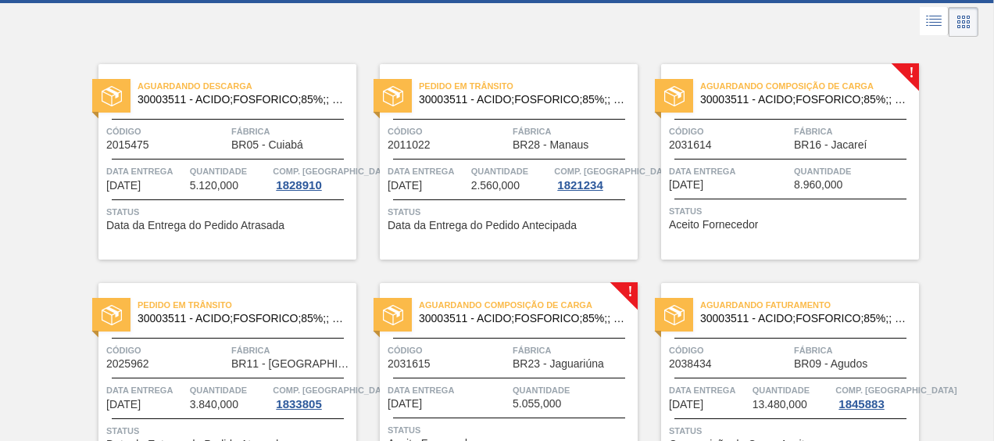
scroll to position [234, 0]
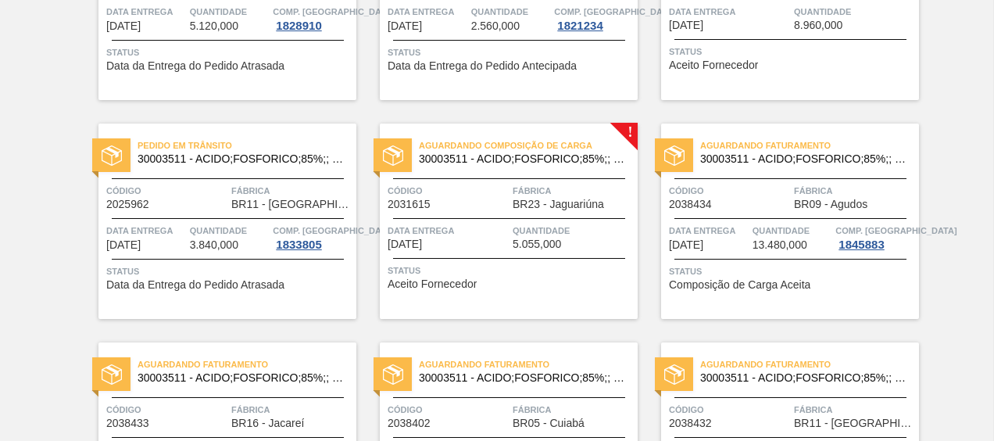
click at [506, 179] on div "Aguardando Composição de Carga 30003511 - ACIDO;FOSFORICO;85%;; CONTAINER Códig…" at bounding box center [509, 220] width 258 height 195
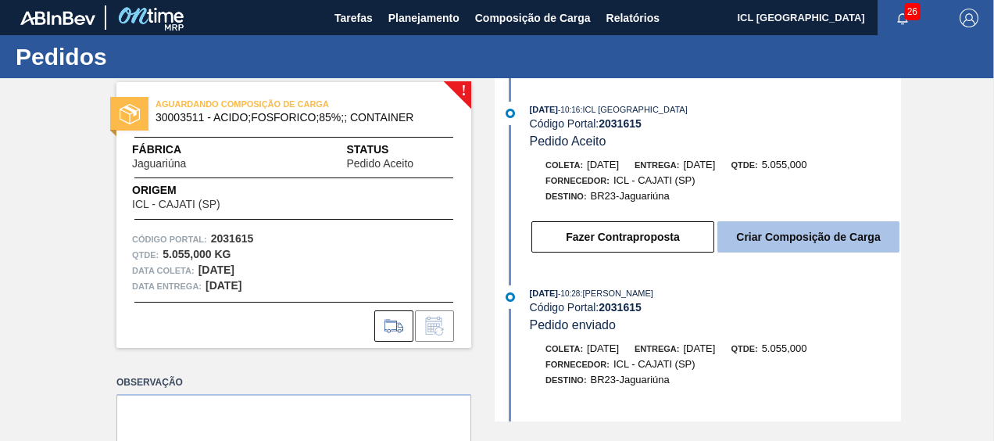
click at [749, 244] on button "Criar Composição de Carga" at bounding box center [808, 236] width 182 height 31
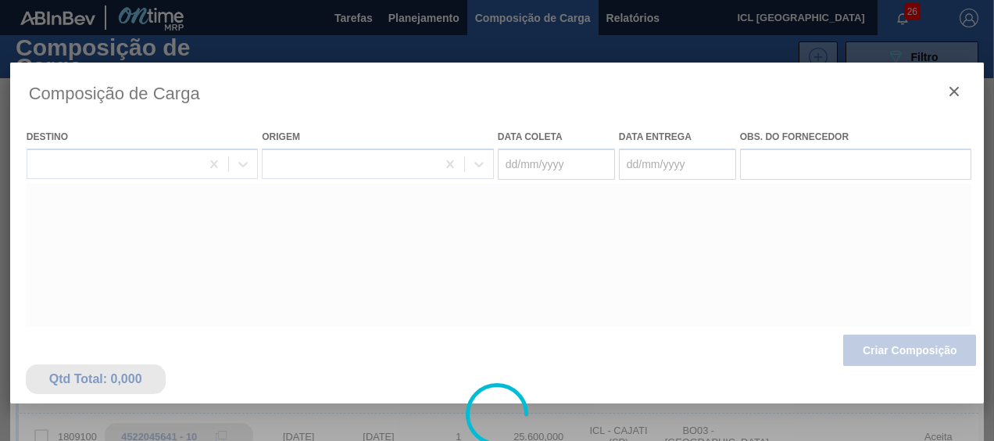
type coleta "[DATE]"
type entrega "[DATE]"
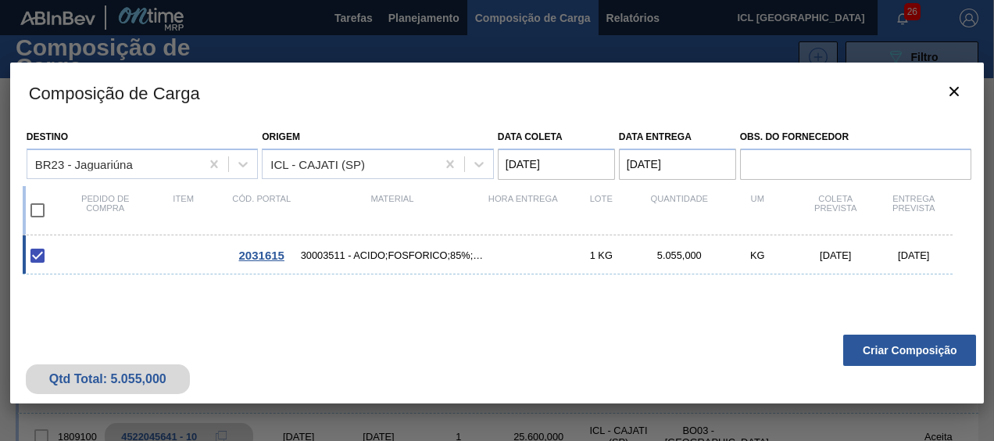
click at [889, 342] on button "Criar Composição" at bounding box center [909, 349] width 133 height 31
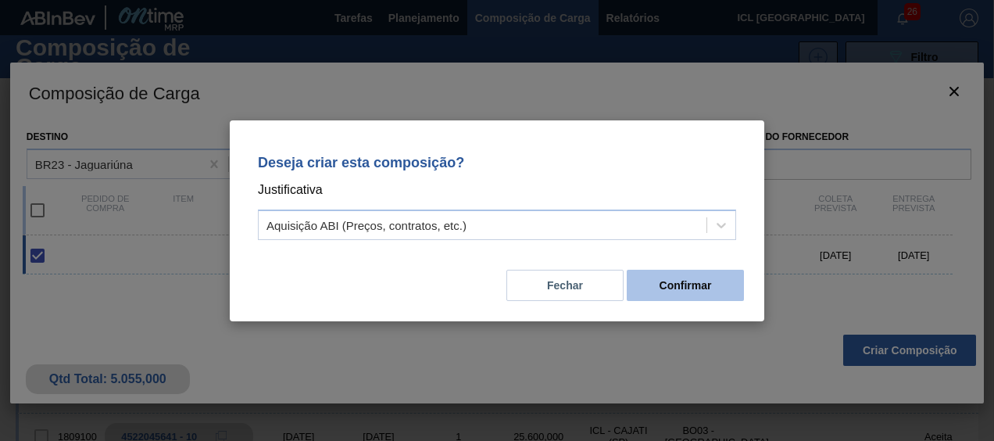
click at [694, 278] on button "Confirmar" at bounding box center [685, 285] width 117 height 31
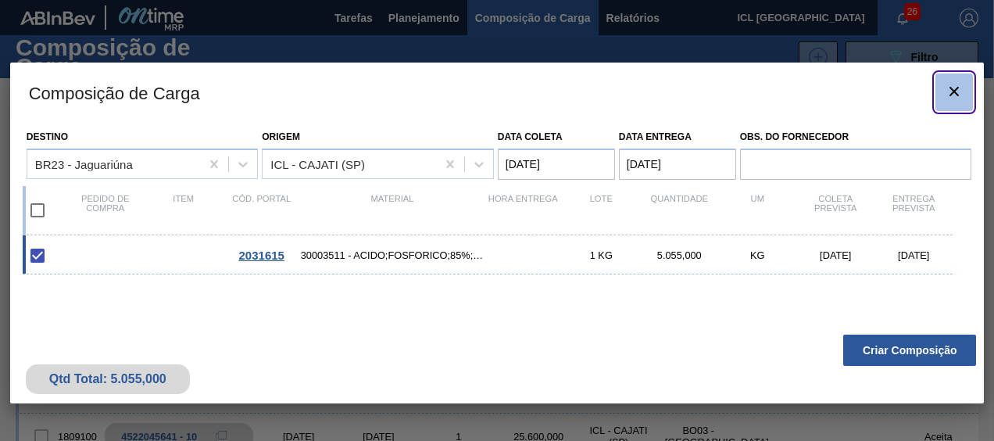
click at [952, 75] on button "botão de ícone" at bounding box center [954, 92] width 38 height 38
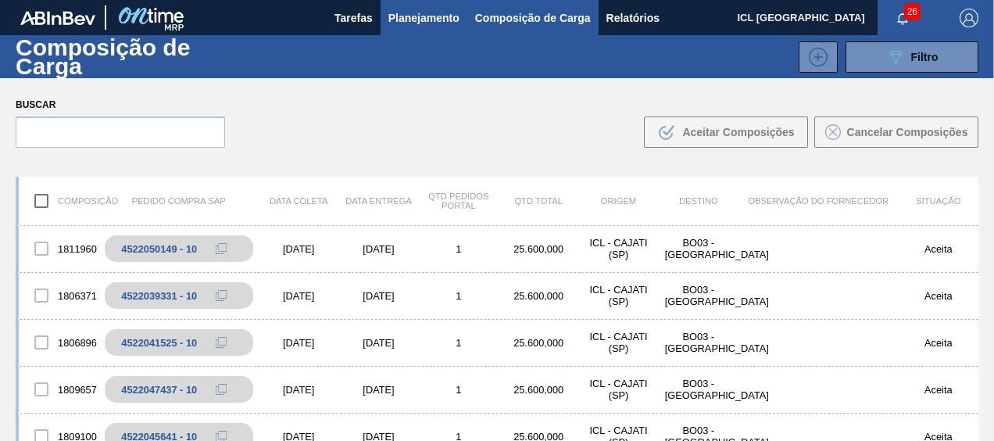
click at [434, 12] on span "Planejamento" at bounding box center [423, 18] width 71 height 19
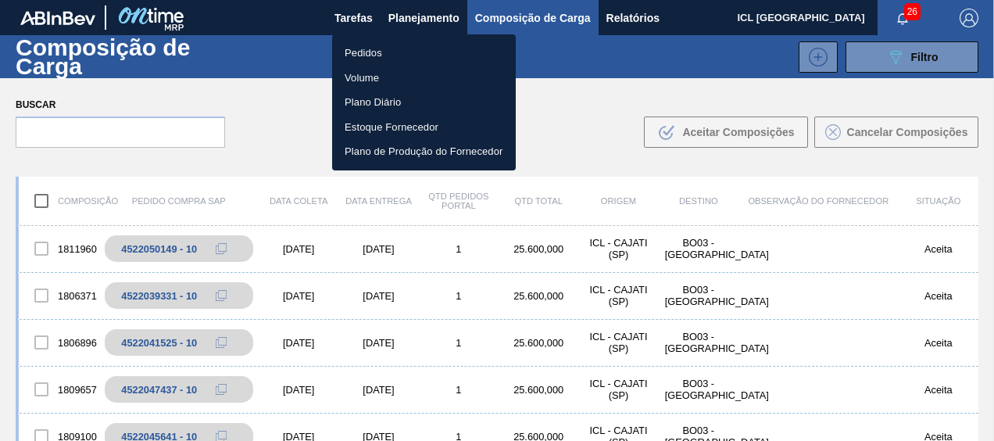
click at [583, 152] on div at bounding box center [497, 220] width 994 height 441
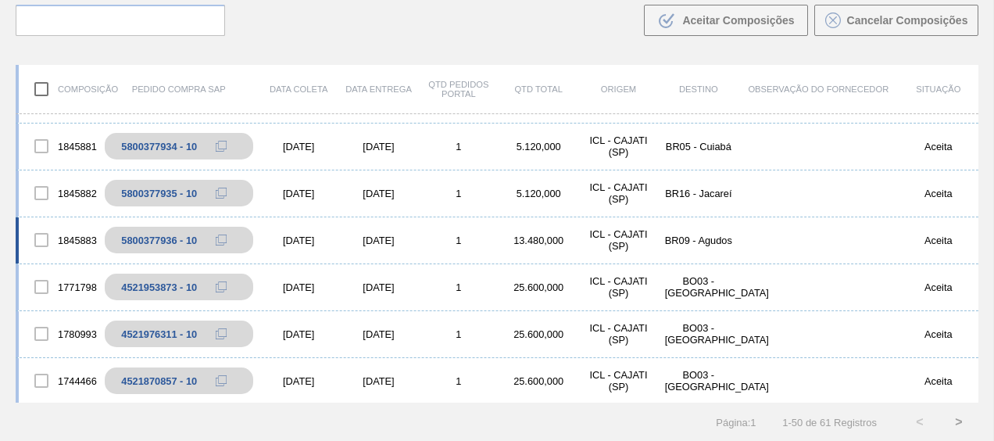
scroll to position [391, 0]
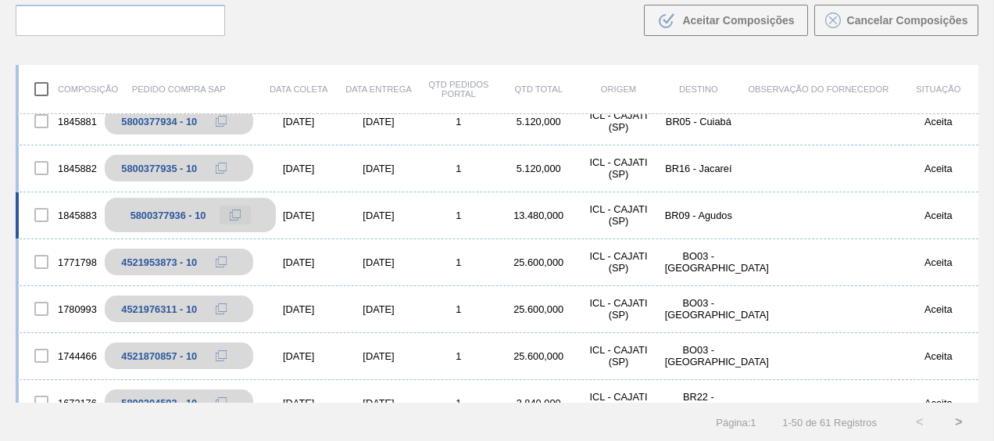
click at [237, 214] on icon at bounding box center [235, 214] width 11 height 11
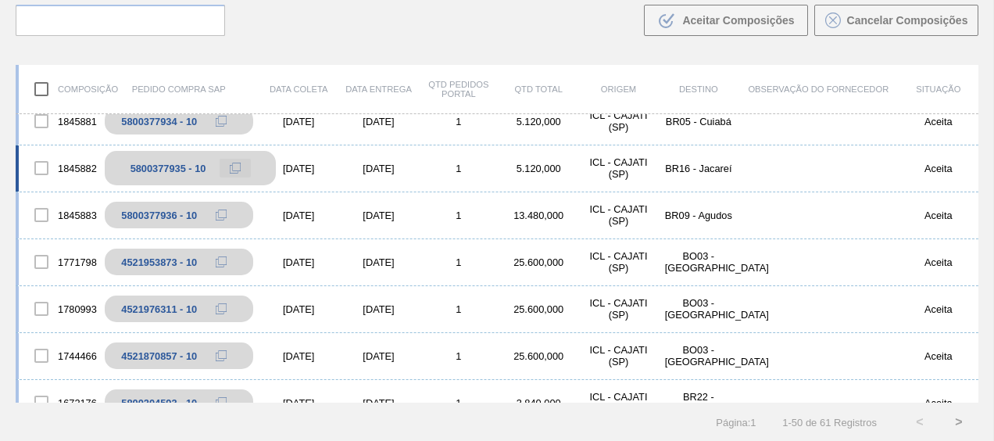
click at [239, 163] on span at bounding box center [235, 168] width 11 height 11
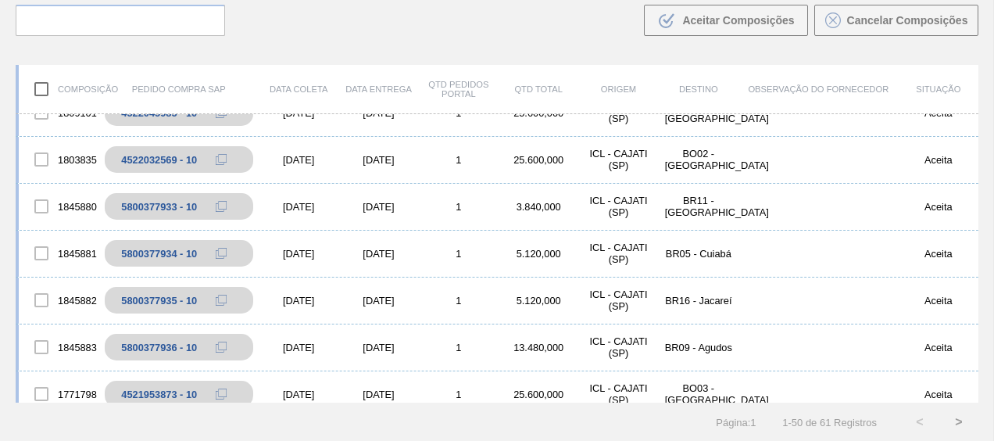
scroll to position [234, 0]
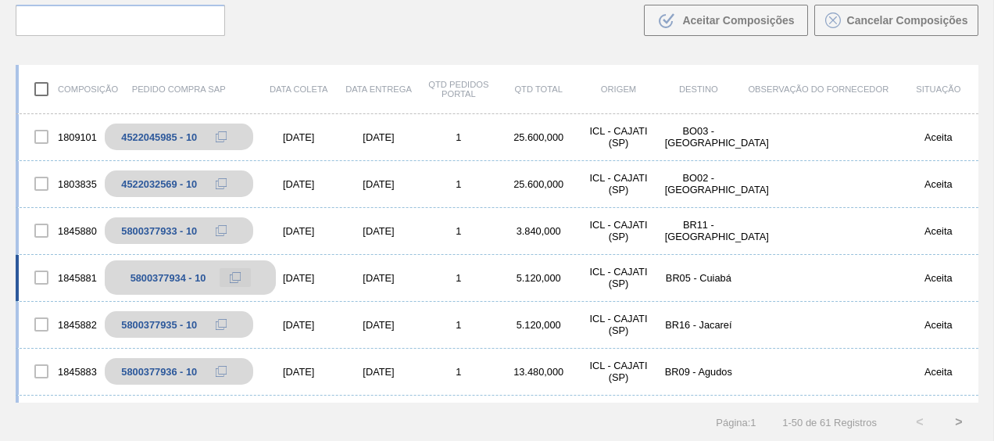
click at [235, 275] on icon at bounding box center [235, 277] width 11 height 11
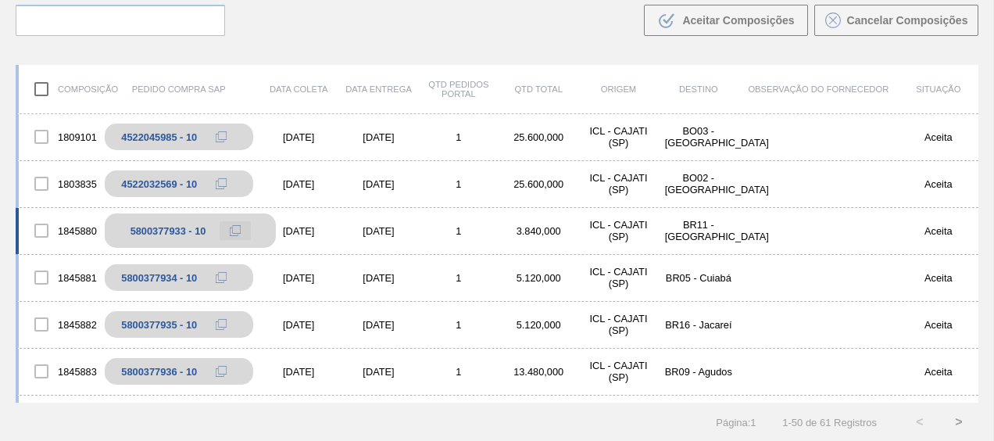
click at [238, 225] on span at bounding box center [235, 230] width 11 height 11
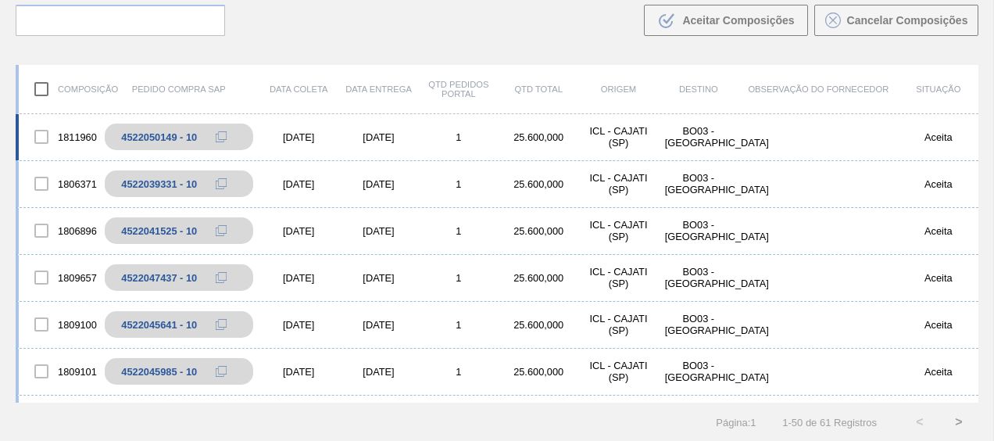
scroll to position [0, 0]
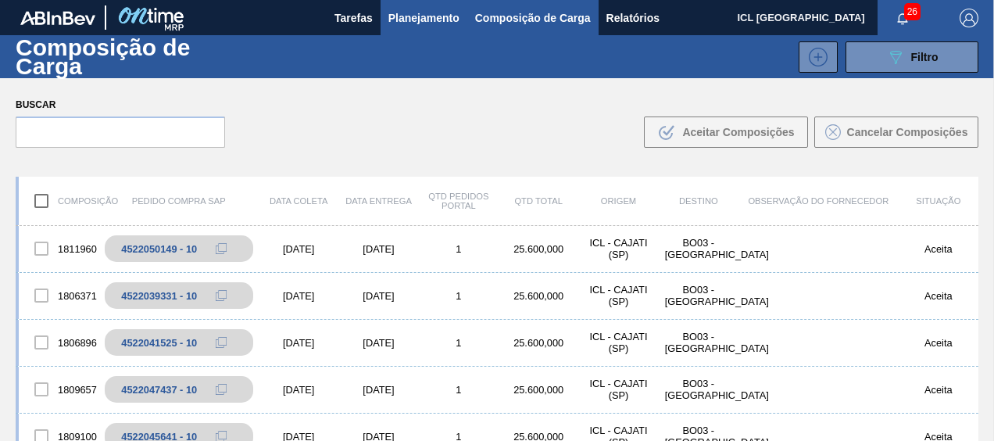
click at [441, 13] on span "Planejamento" at bounding box center [423, 18] width 71 height 19
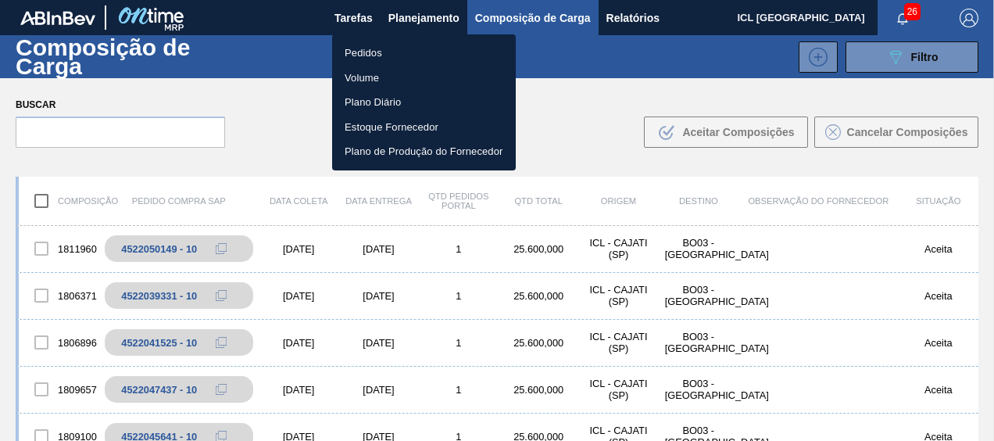
click at [403, 52] on li "Pedidos" at bounding box center [424, 53] width 184 height 25
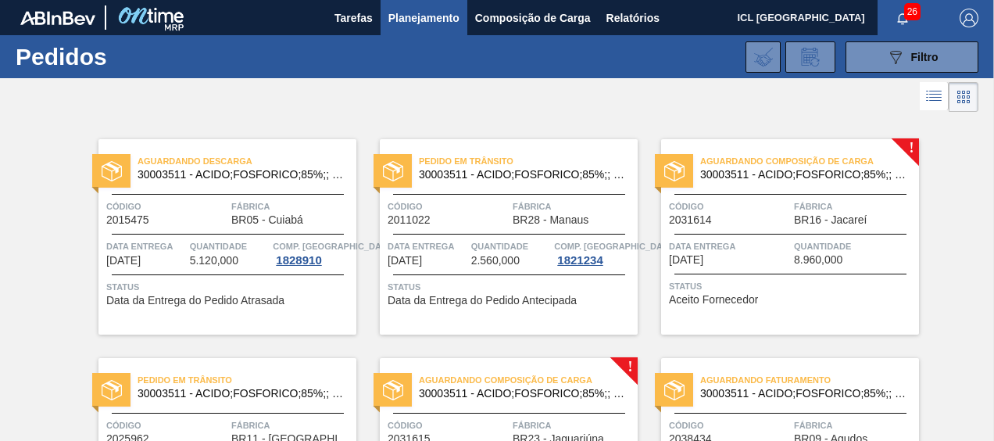
click at [739, 162] on span "Aguardando Composição de Carga" at bounding box center [809, 161] width 219 height 16
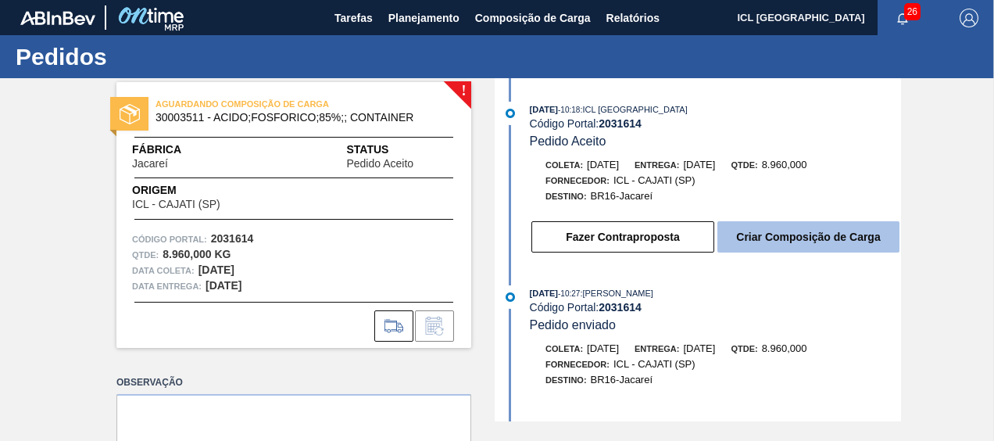
click at [801, 252] on button "Criar Composição de Carga" at bounding box center [808, 236] width 182 height 31
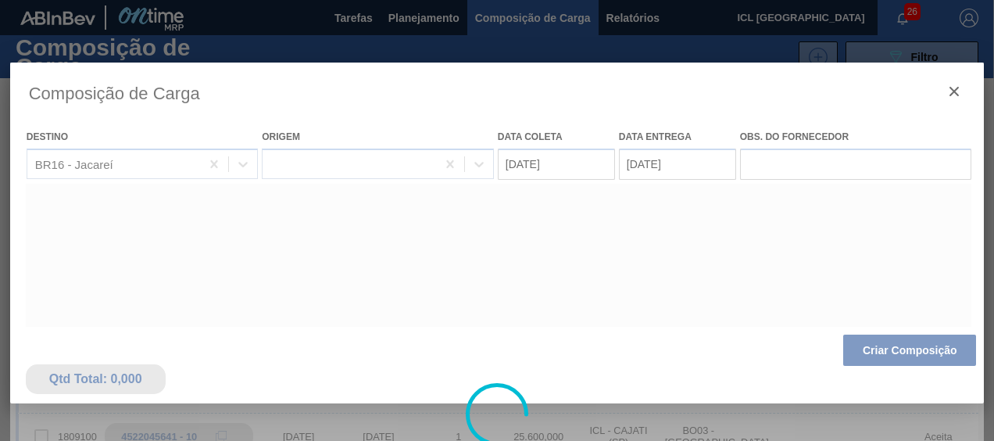
type coleta "[DATE]"
type entrega "[DATE]"
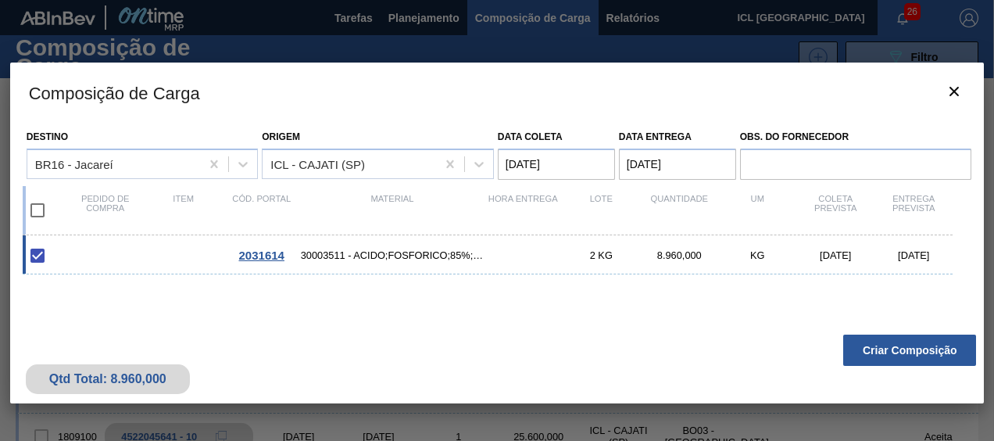
click at [964, 334] on div "Qtd Total: 8.960,000 Criar Composição" at bounding box center [497, 365] width 974 height 77
click at [947, 346] on button "Criar Composição" at bounding box center [909, 349] width 133 height 31
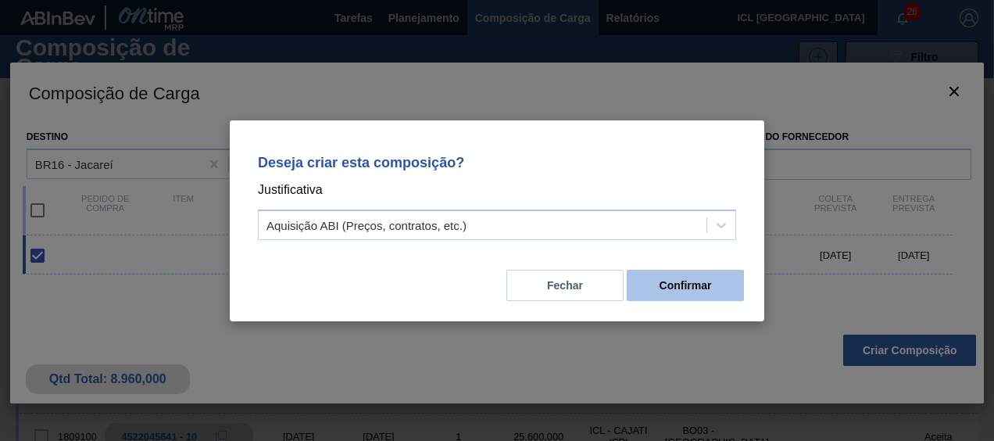
click at [664, 275] on button "Confirmar" at bounding box center [685, 285] width 117 height 31
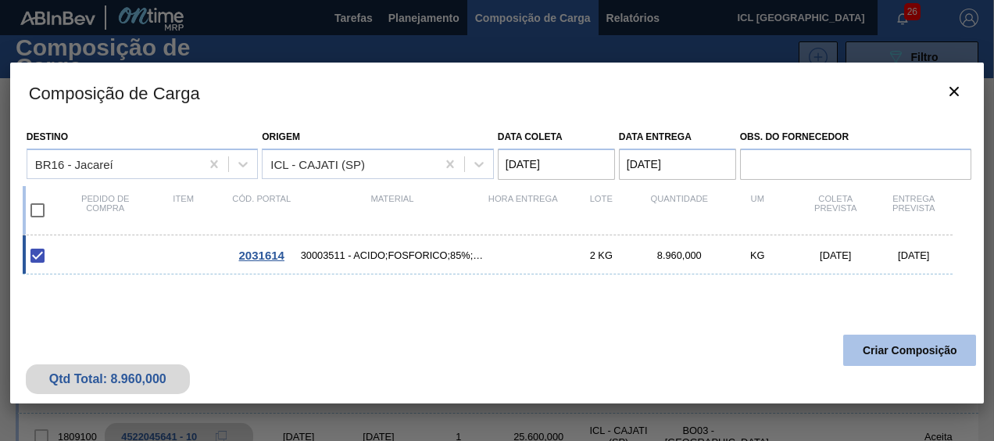
click at [846, 338] on button "Criar Composição" at bounding box center [909, 349] width 133 height 31
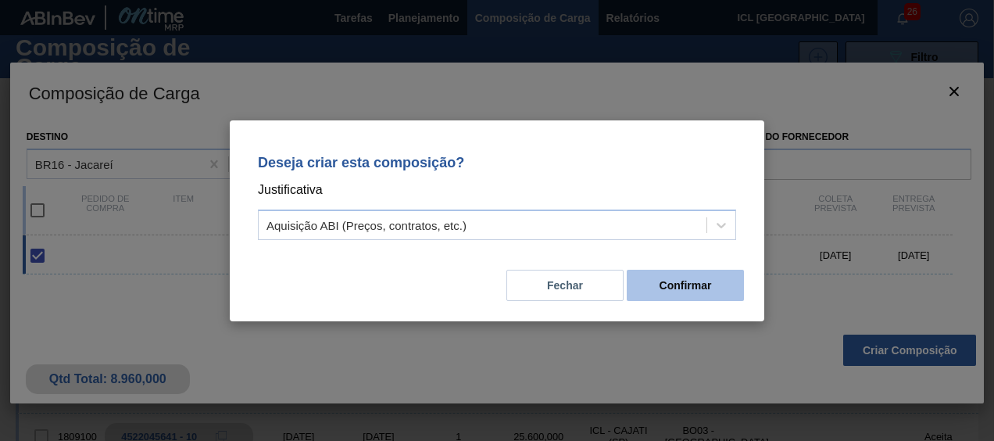
click at [728, 283] on button "Confirmar" at bounding box center [685, 285] width 117 height 31
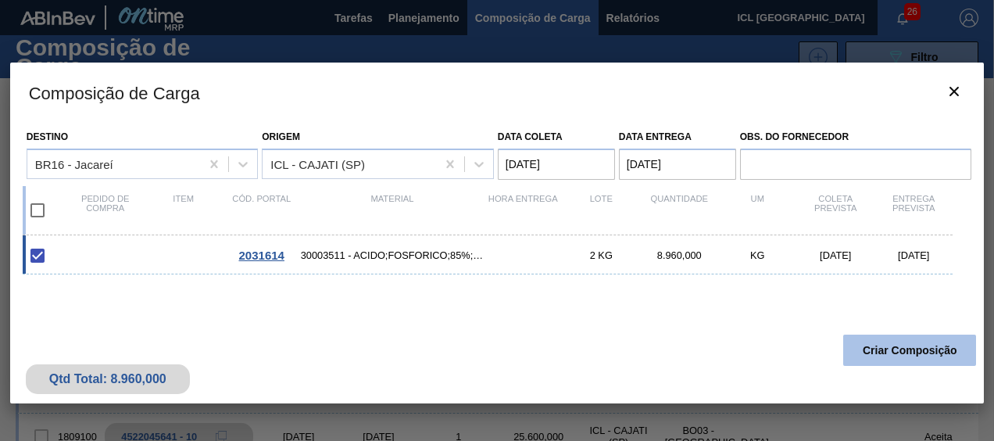
click at [866, 338] on button "Criar Composição" at bounding box center [909, 349] width 133 height 31
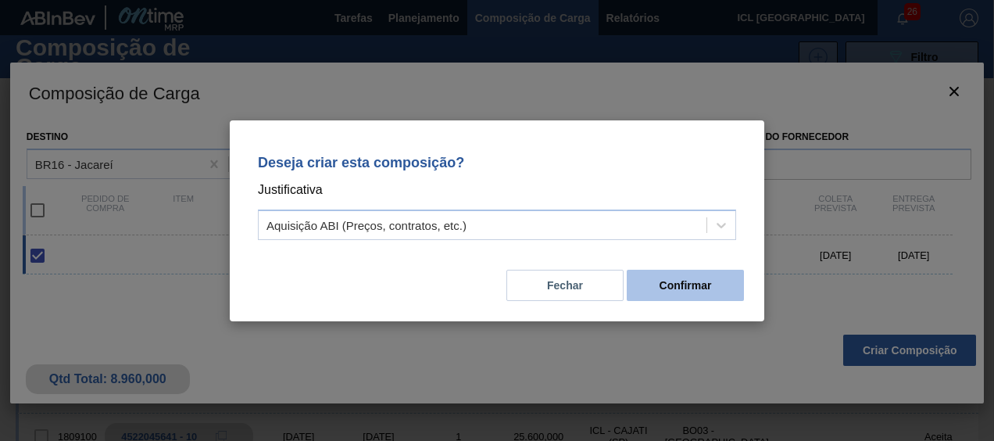
click at [719, 298] on button "Confirmar" at bounding box center [685, 285] width 117 height 31
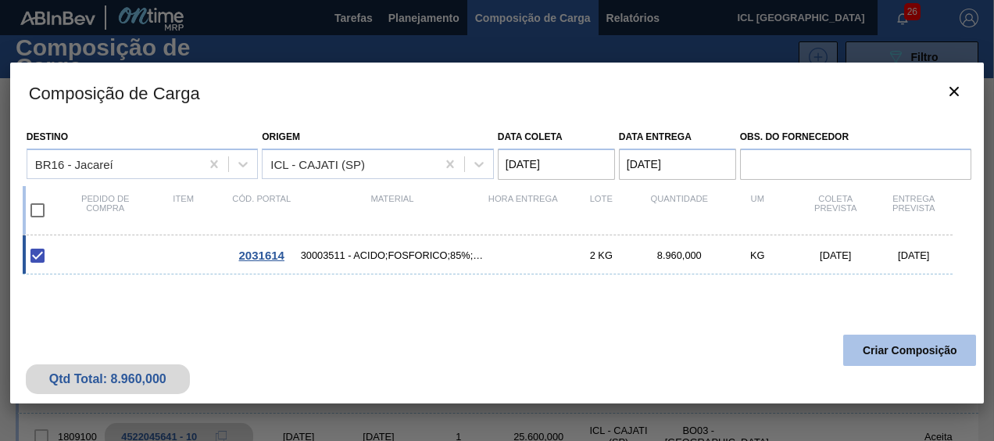
click at [905, 356] on button "Criar Composição" at bounding box center [909, 349] width 133 height 31
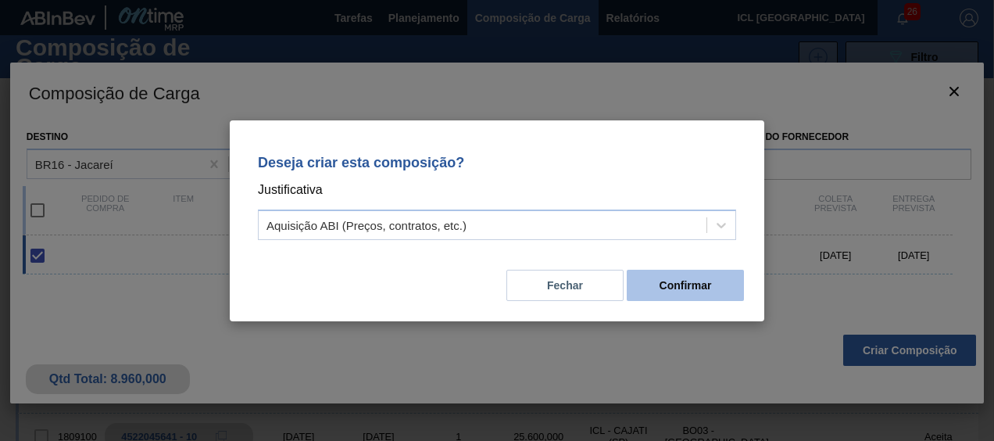
click at [713, 292] on button "Confirmar" at bounding box center [685, 285] width 117 height 31
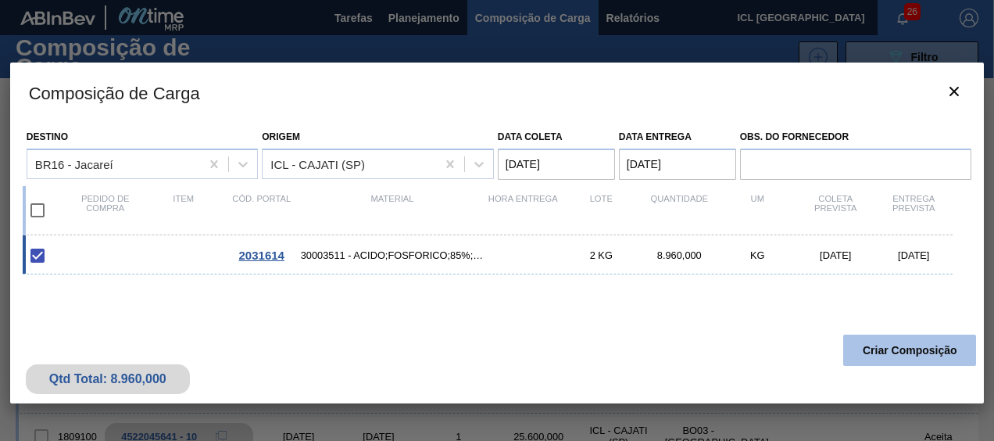
click at [896, 341] on button "Criar Composição" at bounding box center [909, 349] width 133 height 31
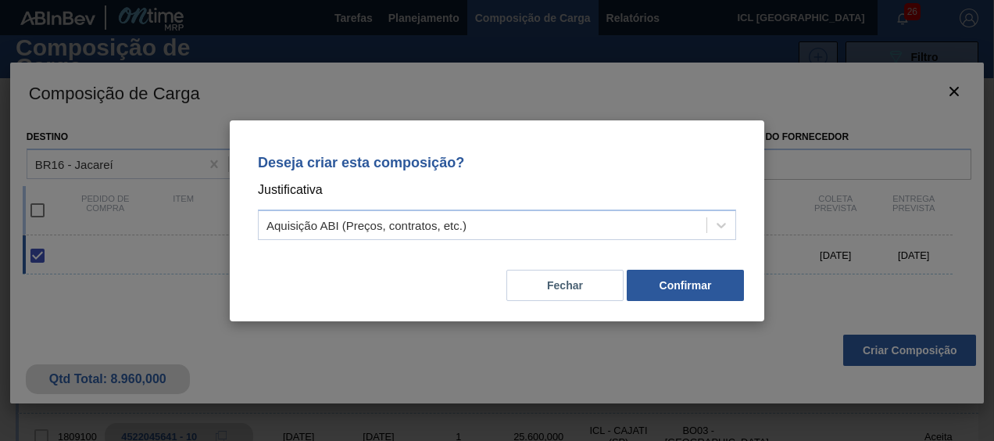
click at [677, 284] on button "Confirmar" at bounding box center [685, 285] width 117 height 31
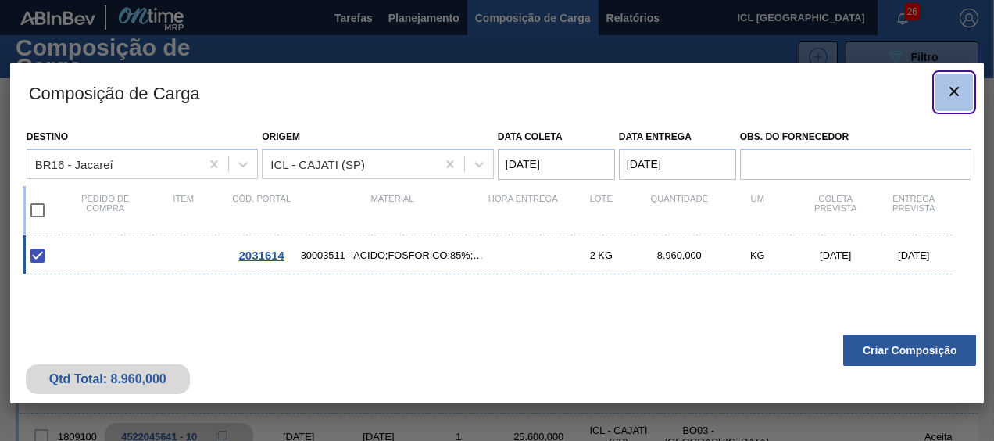
click at [955, 89] on icon "botão de ícone" at bounding box center [953, 91] width 9 height 9
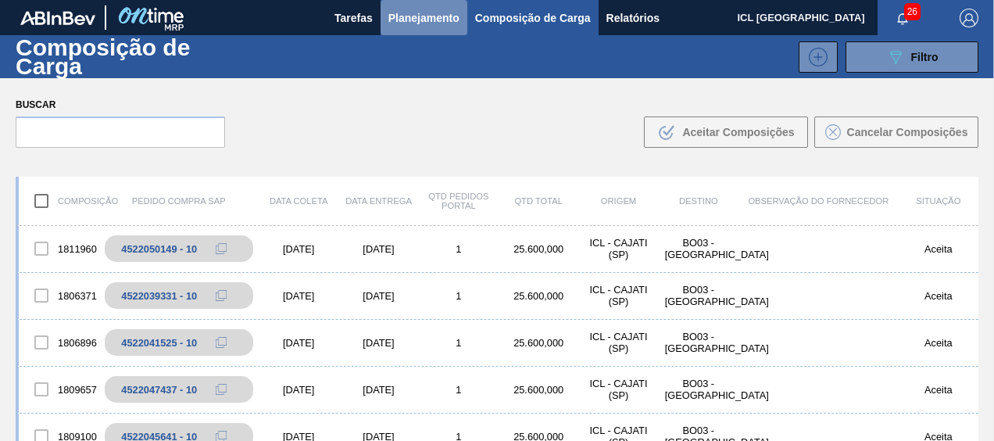
click at [441, 14] on span "Planejamento" at bounding box center [423, 18] width 71 height 19
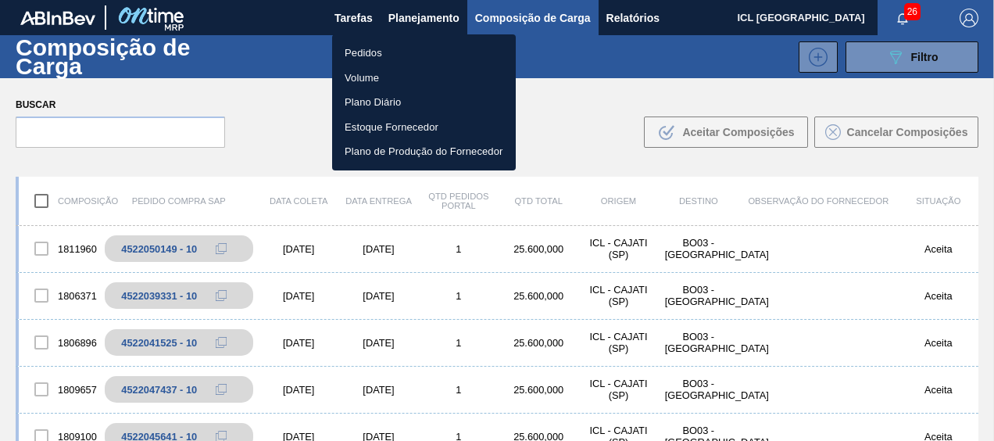
click at [421, 52] on li "Pedidos" at bounding box center [424, 53] width 184 height 25
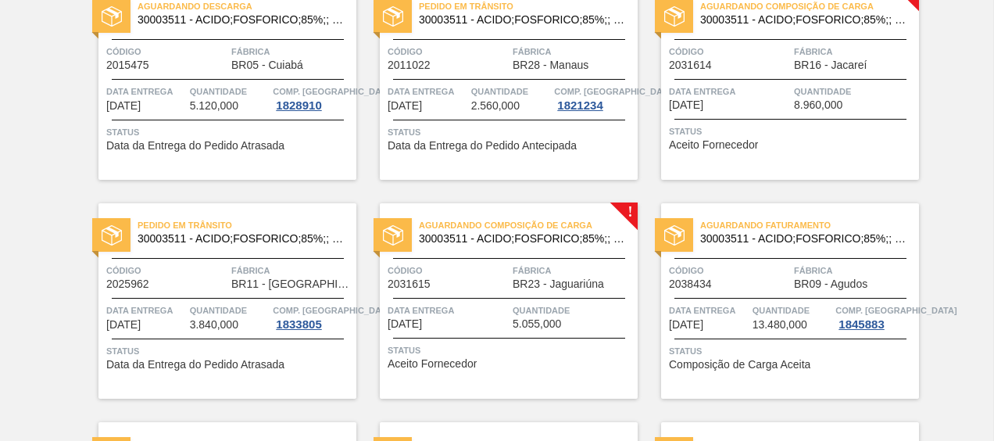
scroll to position [156, 0]
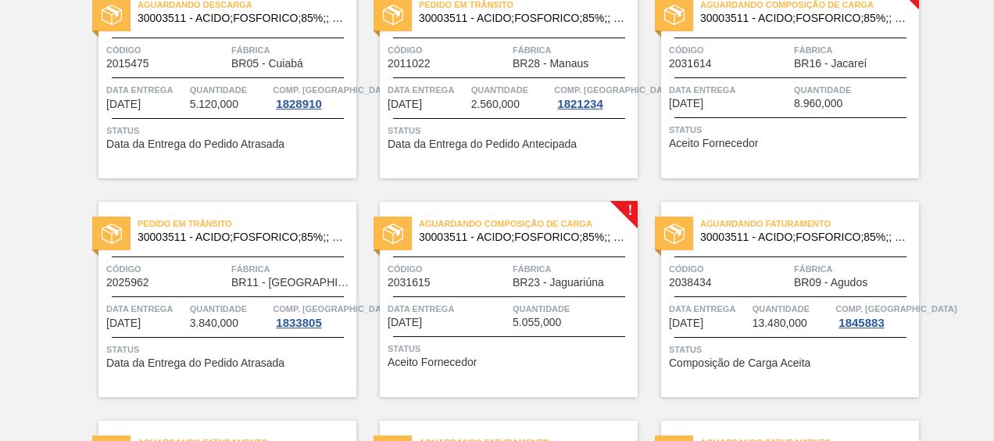
click at [484, 223] on span "Aguardando Composição de Carga" at bounding box center [528, 224] width 219 height 16
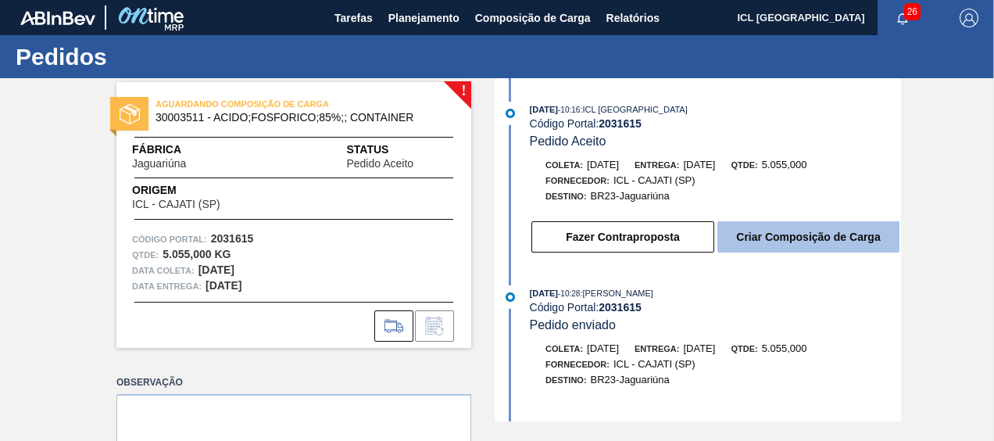
click at [752, 228] on button "Criar Composição de Carga" at bounding box center [808, 236] width 182 height 31
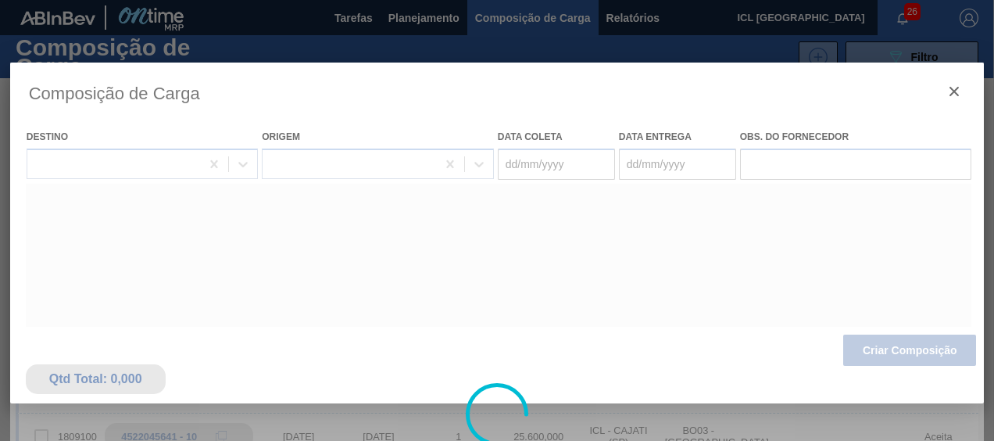
type coleta "[DATE]"
type entrega "[DATE]"
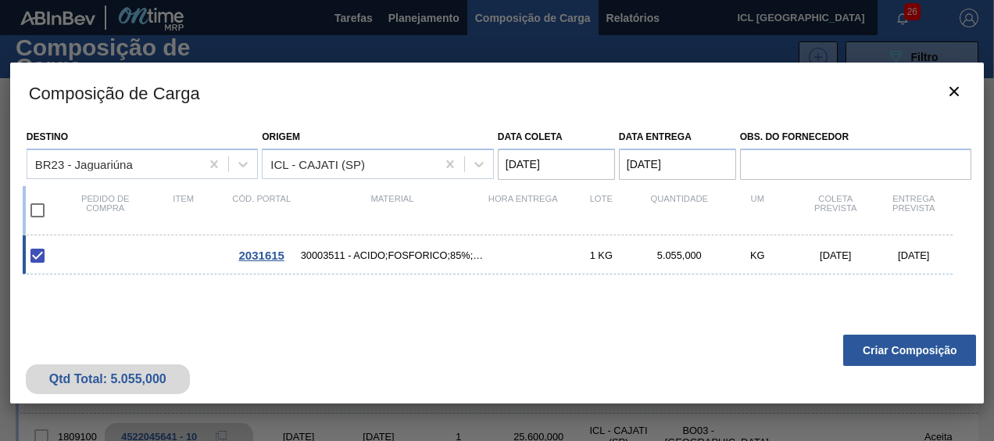
click at [872, 341] on button "Criar Composição" at bounding box center [909, 349] width 133 height 31
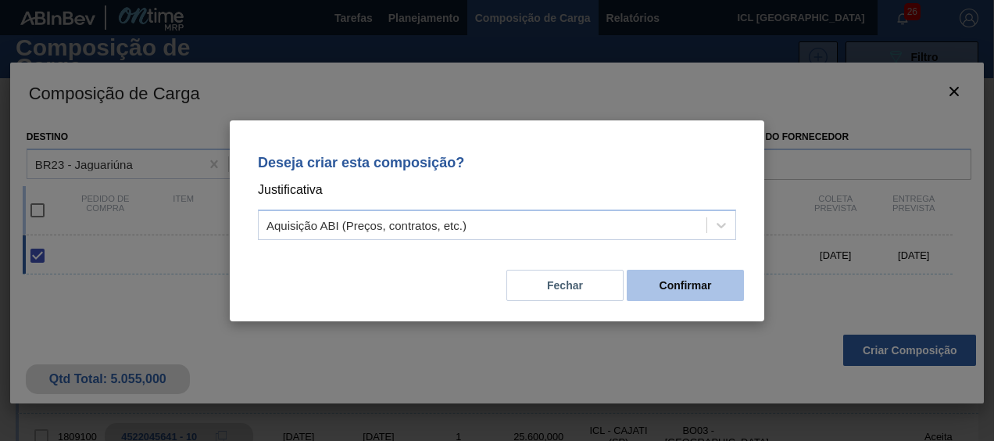
click at [709, 287] on button "Confirmar" at bounding box center [685, 285] width 117 height 31
